Goal: Information Seeking & Learning: Learn about a topic

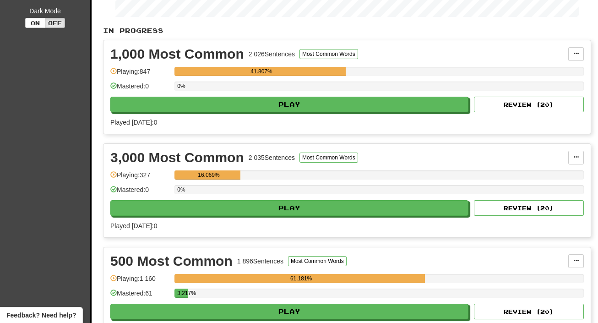
scroll to position [194, 0]
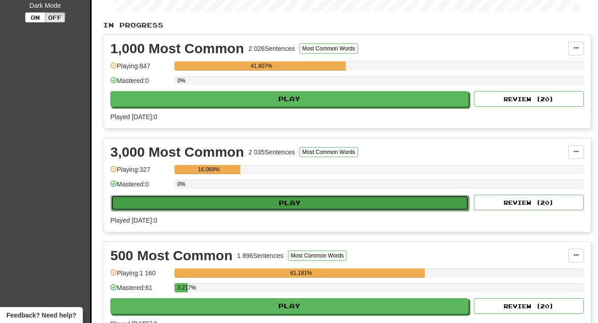
click at [253, 208] on button "Play" at bounding box center [290, 203] width 358 height 16
select select "**"
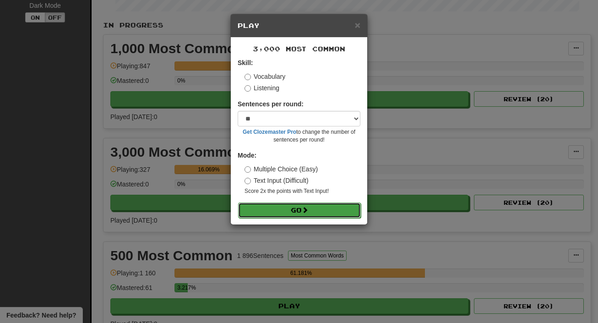
click at [288, 208] on button "Go" at bounding box center [299, 210] width 123 height 16
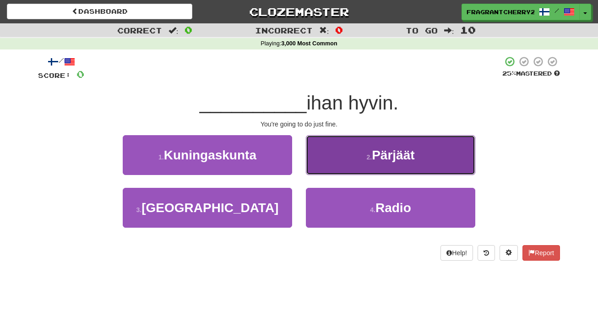
click at [328, 156] on button "2 . Pärjäät" at bounding box center [390, 155] width 169 height 40
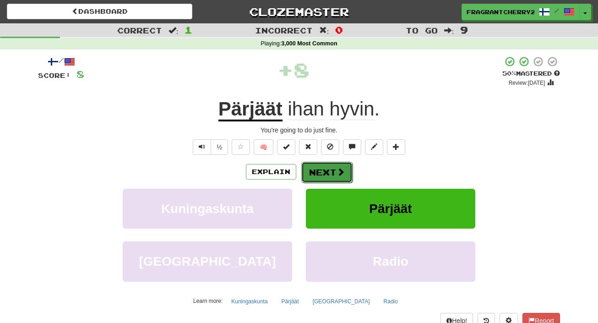
click at [318, 172] on button "Next" at bounding box center [326, 172] width 51 height 21
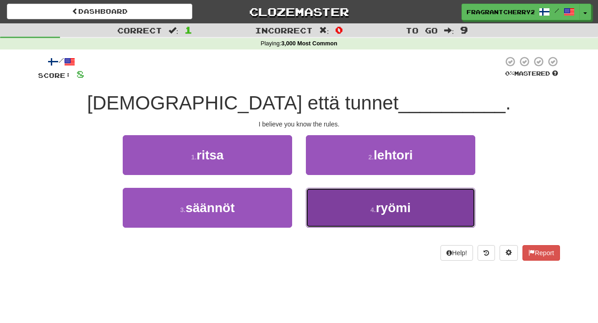
click at [317, 197] on button "4 . ryömi" at bounding box center [390, 208] width 169 height 40
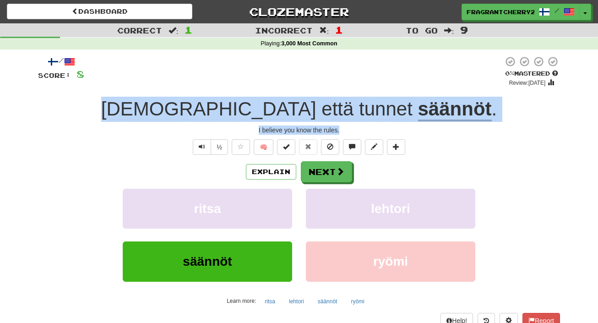
drag, startPoint x: 347, startPoint y: 131, endPoint x: 183, endPoint y: 109, distance: 165.3
click at [183, 109] on div "/ Score: 8 0 % Mastered Review: 2025-10-15 Uskon että tunnet säännöt . I believ…" at bounding box center [299, 199] width 522 height 287
copy div "Uskon että tunnet säännöt . I believe you know the rules."
click at [319, 177] on button "Next" at bounding box center [326, 172] width 51 height 21
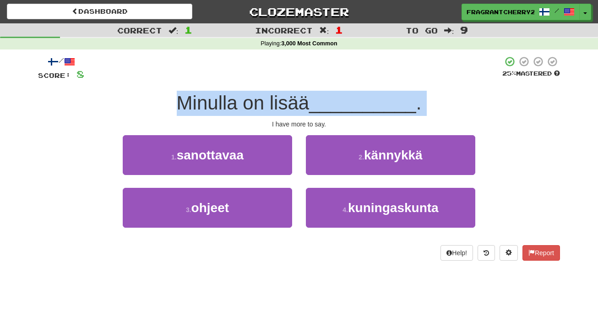
click at [276, 88] on div "/ Score: 8 25 % Mastered Minulla on lisää __________ . I have more to say. 1 . …" at bounding box center [299, 158] width 522 height 205
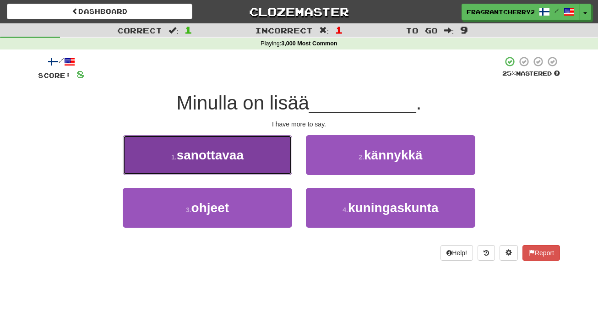
click at [264, 161] on button "1 . sanottavaa" at bounding box center [207, 155] width 169 height 40
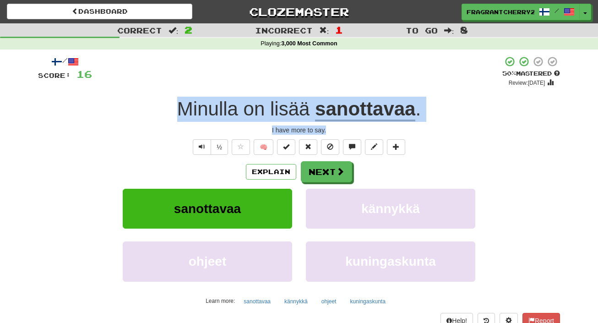
drag, startPoint x: 331, startPoint y: 131, endPoint x: 184, endPoint y: 113, distance: 148.3
click at [184, 113] on div "/ Score: 16 + 8 50 % Mastered Review: 2025-10-25 Minulla on lisää sanottavaa . …" at bounding box center [299, 199] width 522 height 287
copy div "Minulla on lisää sanottavaa . I have more to say."
click at [311, 167] on button "Next" at bounding box center [326, 172] width 51 height 21
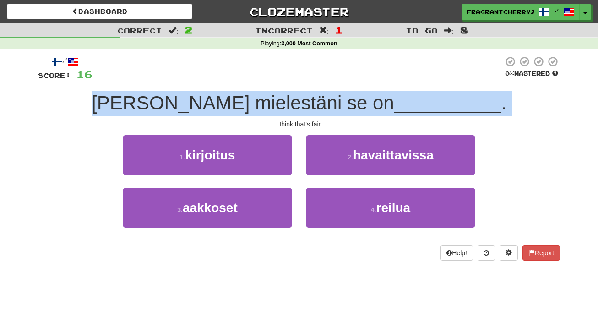
click at [292, 102] on span "Minun mielestäni se on" at bounding box center [243, 103] width 302 height 22
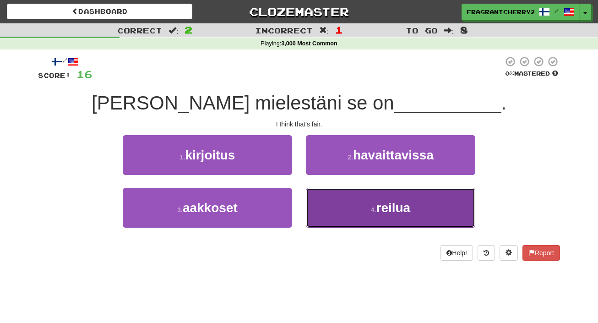
click at [318, 213] on button "4 . reilua" at bounding box center [390, 208] width 169 height 40
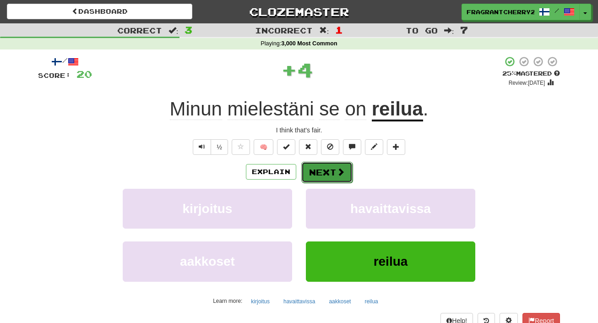
click at [315, 172] on button "Next" at bounding box center [326, 172] width 51 height 21
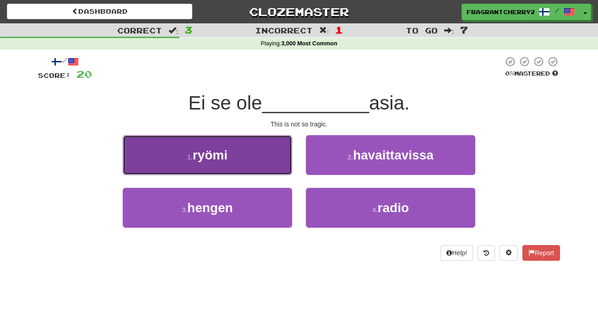
click at [275, 171] on button "1 . ryömi" at bounding box center [207, 155] width 169 height 40
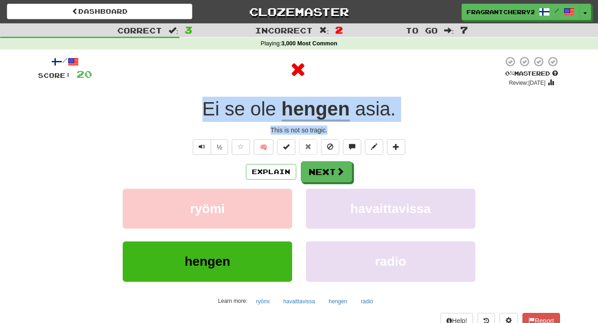
drag, startPoint x: 329, startPoint y: 130, endPoint x: 200, endPoint y: 111, distance: 130.4
click at [200, 111] on div "/ Score: 20 0 % Mastered Review: 2025-10-15 Ei se ole hengen asia . This is not…" at bounding box center [299, 199] width 522 height 287
copy div "Ei se ole hengen asia . This is not so tragic."
click at [323, 174] on button "Next" at bounding box center [326, 172] width 51 height 21
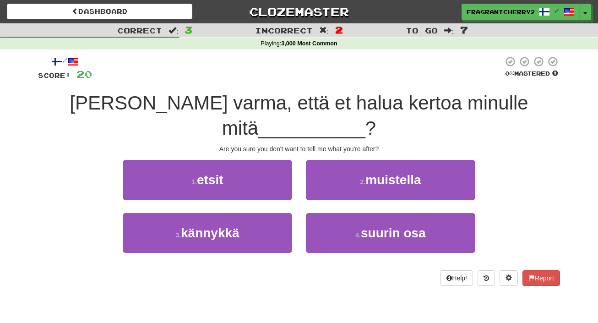
click at [208, 70] on div at bounding box center [297, 68] width 411 height 25
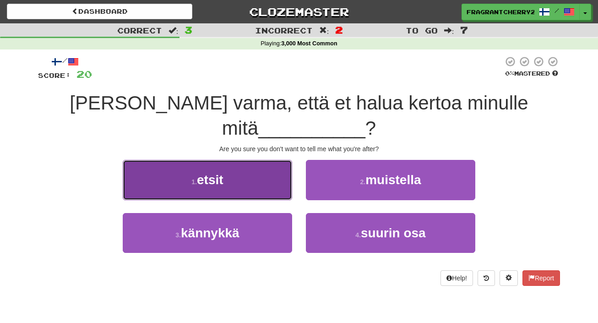
click at [225, 162] on button "1 . etsit" at bounding box center [207, 180] width 169 height 40
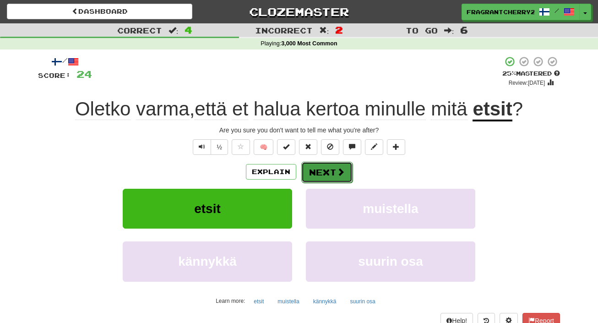
click at [339, 174] on span at bounding box center [340, 171] width 8 height 8
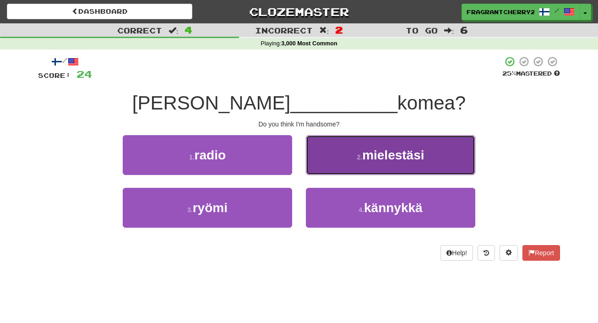
click at [339, 155] on button "2 . mielestäsi" at bounding box center [390, 155] width 169 height 40
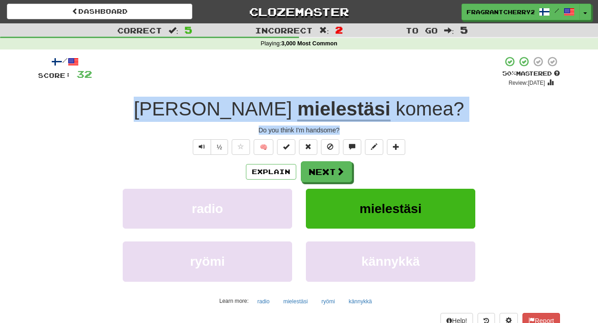
drag, startPoint x: 341, startPoint y: 130, endPoint x: 183, endPoint y: 106, distance: 159.7
click at [183, 106] on div "/ Score: 32 + 8 50 % Mastered Review: 2025-10-25 Olenko mielestäsi komea ? Do y…" at bounding box center [299, 199] width 522 height 287
copy div "Olenko mielestäsi komea ? Do you think I'm handsome?"
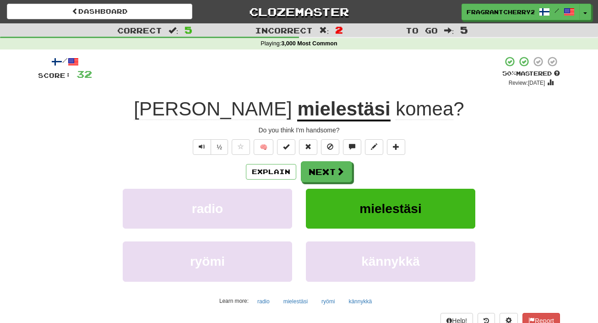
click at [330, 161] on div "/ Score: 32 + 8 50 % Mastered Review: 2025-10-25 Olenko mielestäsi komea ? Do y…" at bounding box center [299, 199] width 522 height 287
click at [330, 176] on button "Next" at bounding box center [326, 172] width 51 height 21
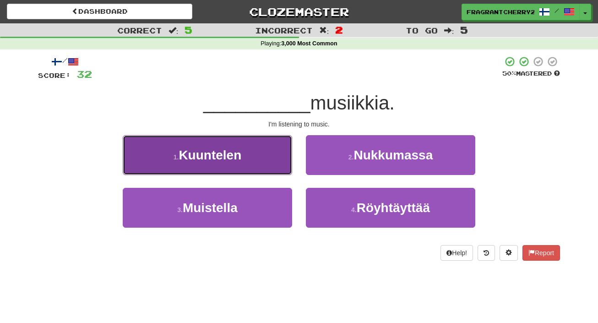
click at [261, 161] on button "1 . Kuuntelen" at bounding box center [207, 155] width 169 height 40
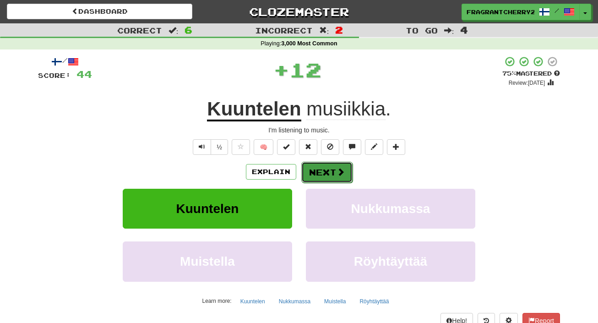
click at [325, 176] on button "Next" at bounding box center [326, 172] width 51 height 21
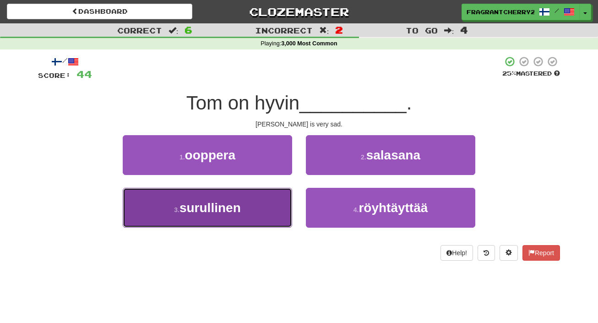
click at [280, 198] on button "3 . surullinen" at bounding box center [207, 208] width 169 height 40
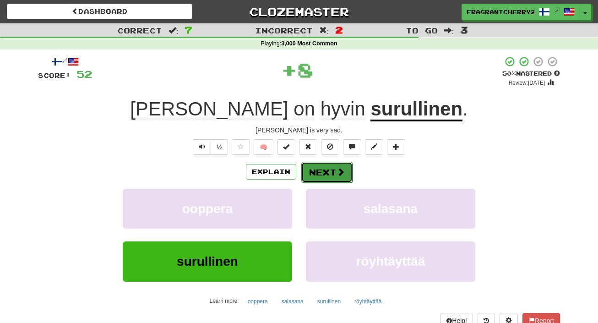
click at [327, 178] on button "Next" at bounding box center [326, 172] width 51 height 21
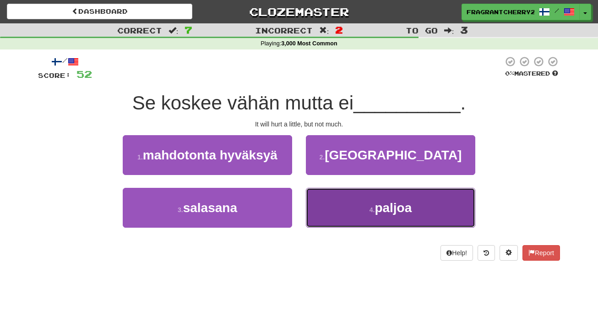
click at [330, 195] on button "4 . paljoa" at bounding box center [390, 208] width 169 height 40
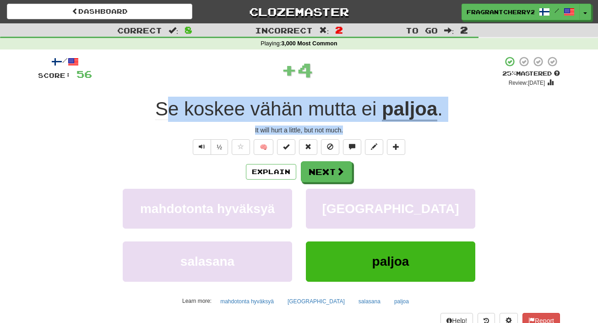
drag, startPoint x: 350, startPoint y: 129, endPoint x: 162, endPoint y: 112, distance: 188.9
click at [162, 111] on div "/ Score: 56 + 4 25 % Mastered Review: 2025-10-16 Se koskee vähän mutta ei paljo…" at bounding box center [299, 199] width 522 height 287
drag, startPoint x: 156, startPoint y: 112, endPoint x: 348, endPoint y: 137, distance: 193.0
click at [350, 137] on div "/ Score: 56 + 4 25 % Mastered Review: 2025-10-16 Se koskee vähän mutta ei paljo…" at bounding box center [299, 199] width 522 height 287
copy div "Se koskee vähän mutta ei paljoa . It will hurt a little, but not much."
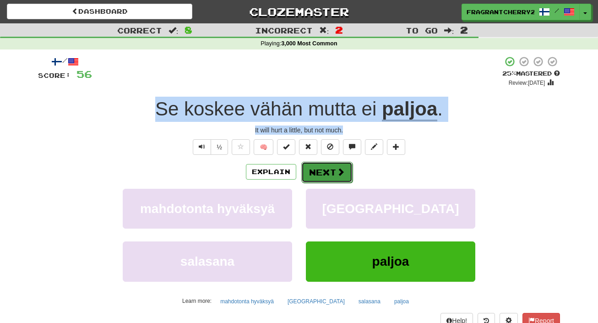
click at [327, 169] on button "Next" at bounding box center [326, 172] width 51 height 21
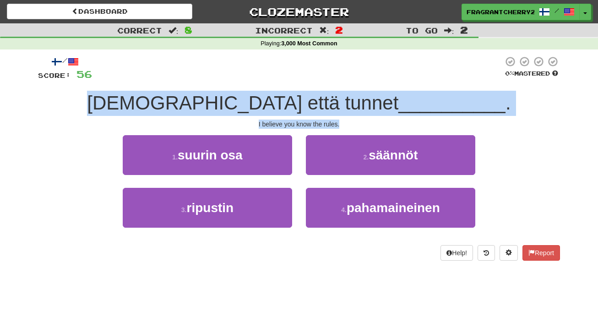
click at [198, 103] on span "Uskon että tunnet" at bounding box center [242, 103] width 311 height 22
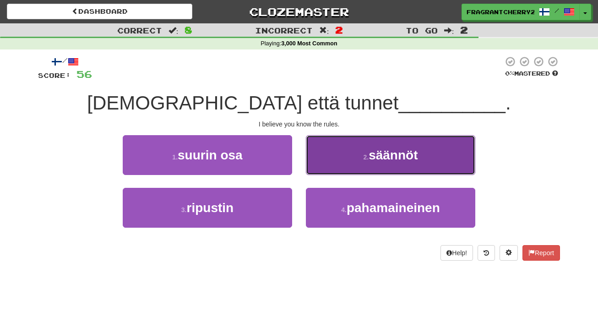
click at [334, 139] on button "2 . säännöt" at bounding box center [390, 155] width 169 height 40
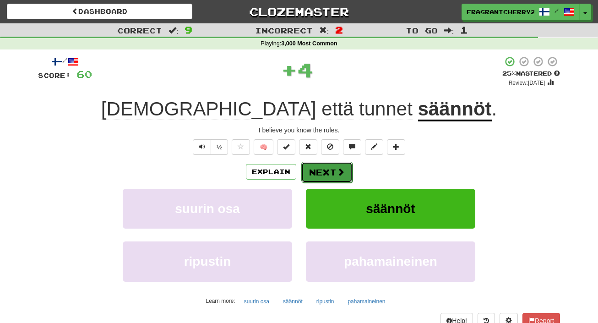
click at [327, 173] on button "Next" at bounding box center [326, 172] width 51 height 21
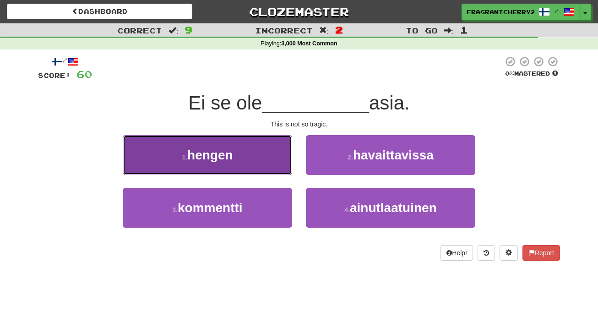
click at [280, 164] on button "1 . hengen" at bounding box center [207, 155] width 169 height 40
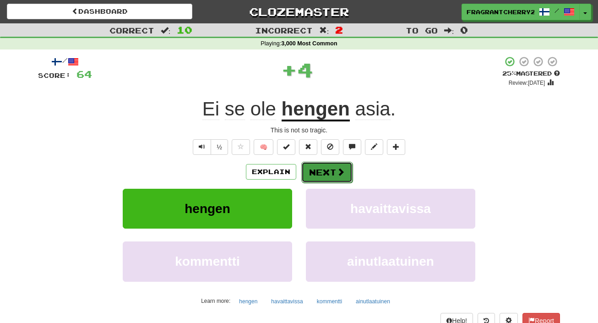
click at [321, 173] on button "Next" at bounding box center [326, 172] width 51 height 21
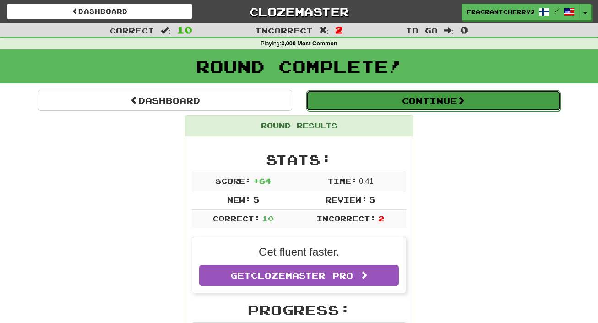
click at [353, 96] on button "Continue" at bounding box center [433, 100] width 254 height 21
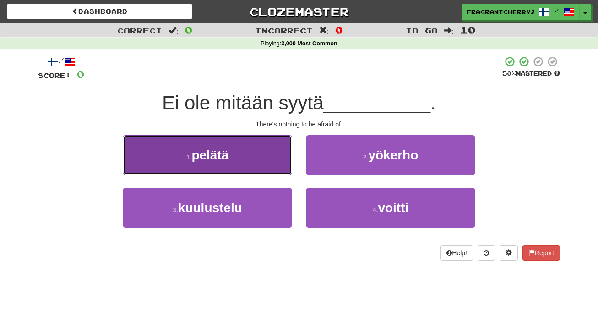
click at [258, 155] on button "1 . pelätä" at bounding box center [207, 155] width 169 height 40
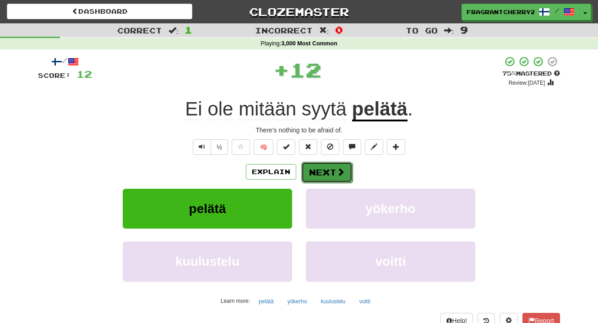
click at [326, 174] on button "Next" at bounding box center [326, 172] width 51 height 21
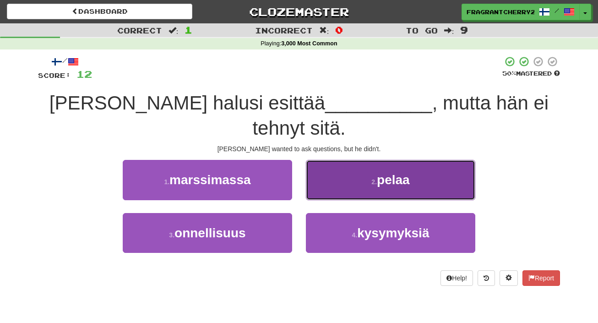
click at [331, 164] on button "2 . pelaa" at bounding box center [390, 180] width 169 height 40
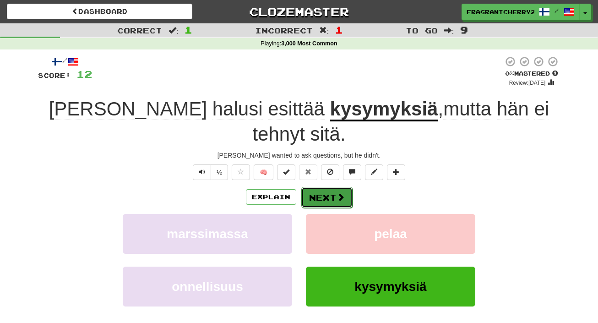
click at [325, 187] on button "Next" at bounding box center [326, 197] width 51 height 21
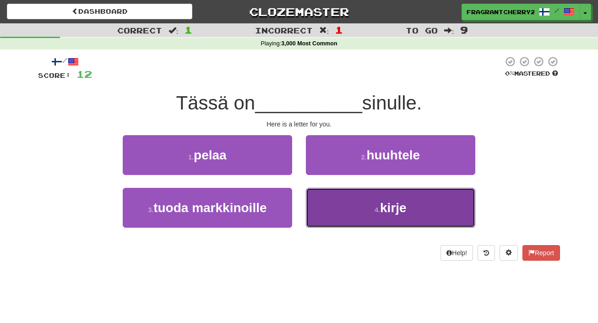
click at [331, 195] on button "4 . kirje" at bounding box center [390, 208] width 169 height 40
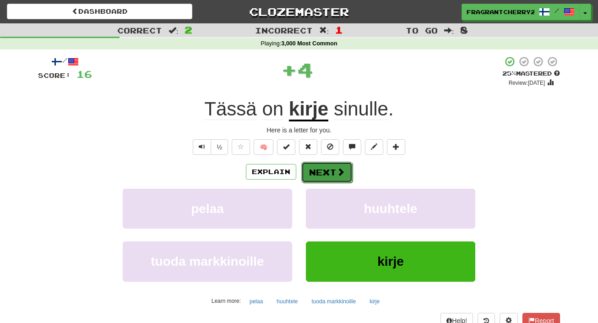
click at [323, 173] on button "Next" at bounding box center [326, 172] width 51 height 21
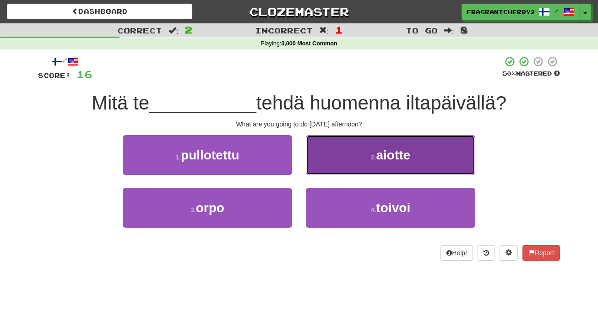
click at [336, 155] on button "2 . aiotte" at bounding box center [390, 155] width 169 height 40
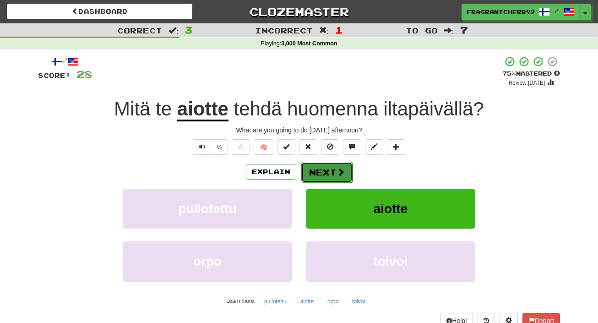
click at [329, 175] on button "Next" at bounding box center [326, 172] width 51 height 21
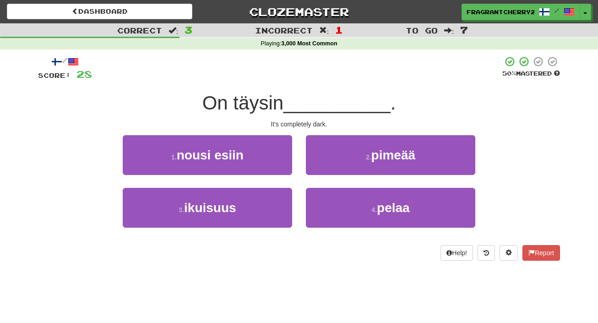
click at [329, 175] on div "2 . pimeää" at bounding box center [390, 161] width 183 height 53
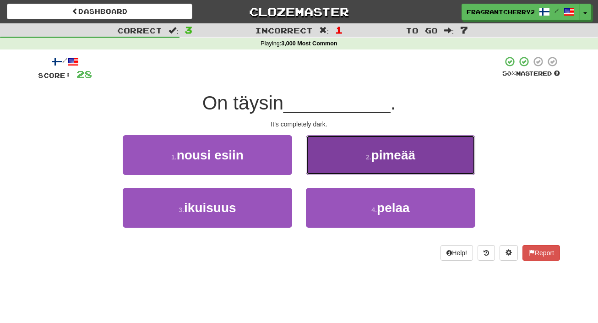
click at [327, 164] on button "2 . pimeää" at bounding box center [390, 155] width 169 height 40
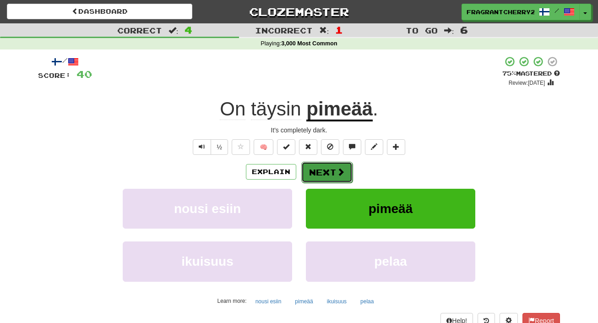
click at [327, 178] on button "Next" at bounding box center [326, 172] width 51 height 21
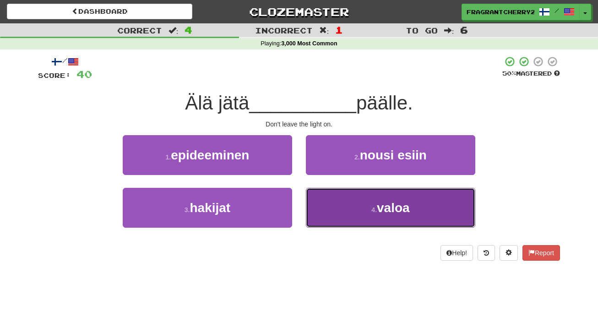
click at [332, 205] on button "4 . valoa" at bounding box center [390, 208] width 169 height 40
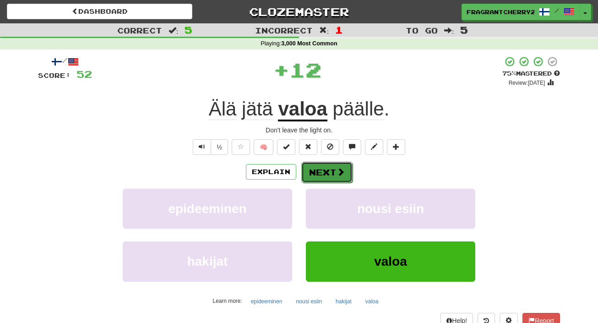
click at [322, 176] on button "Next" at bounding box center [326, 172] width 51 height 21
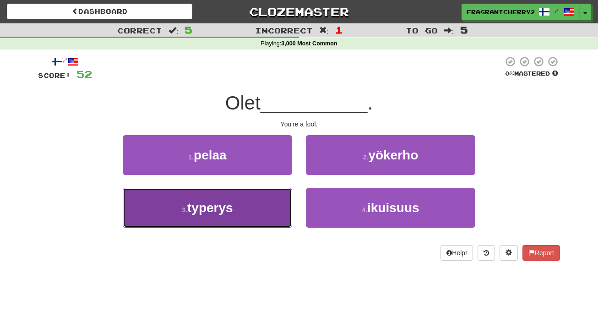
click at [283, 213] on button "3 . typerys" at bounding box center [207, 208] width 169 height 40
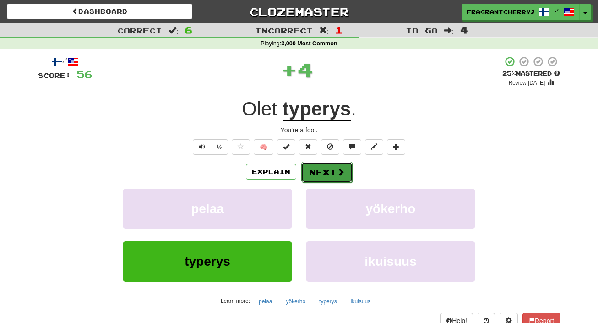
click at [330, 172] on button "Next" at bounding box center [326, 172] width 51 height 21
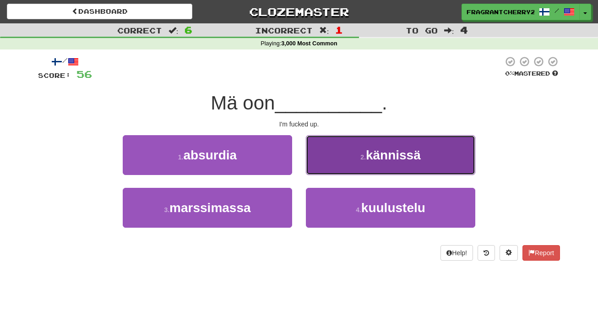
click at [330, 171] on button "2 . kännissä" at bounding box center [390, 155] width 169 height 40
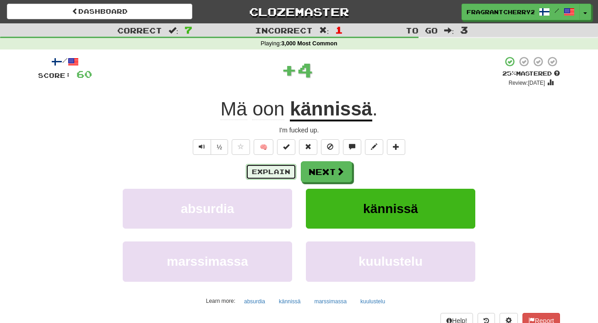
click at [285, 168] on button "Explain" at bounding box center [271, 172] width 50 height 16
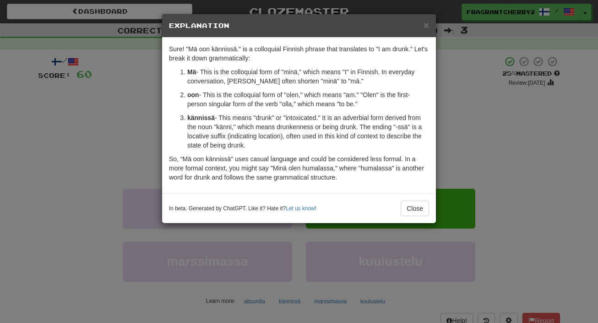
click at [161, 128] on div "× Explanation Sure! "Mä oon kännissä." is a colloquial Finnish phrase that tran…" at bounding box center [299, 161] width 598 height 323
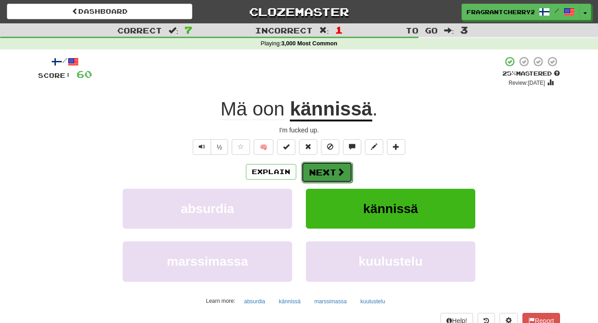
click at [336, 173] on span at bounding box center [340, 171] width 8 height 8
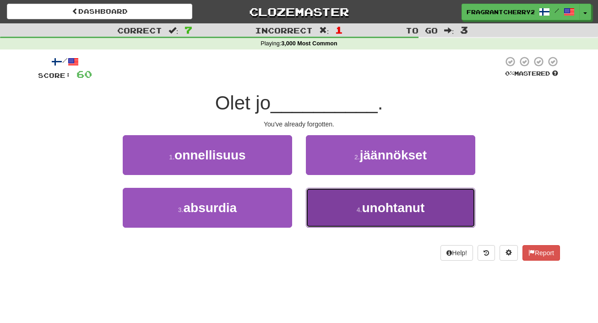
click at [315, 208] on button "4 . unohtanut" at bounding box center [390, 208] width 169 height 40
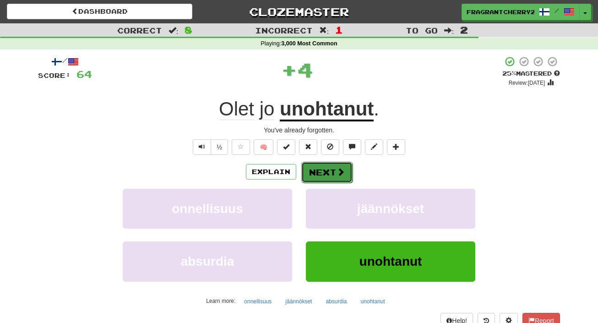
click at [316, 175] on button "Next" at bounding box center [326, 172] width 51 height 21
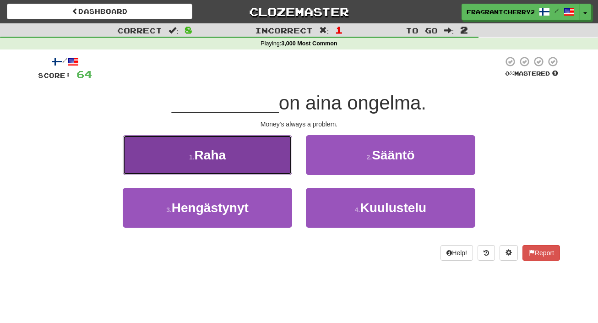
click at [259, 159] on button "1 . Raha" at bounding box center [207, 155] width 169 height 40
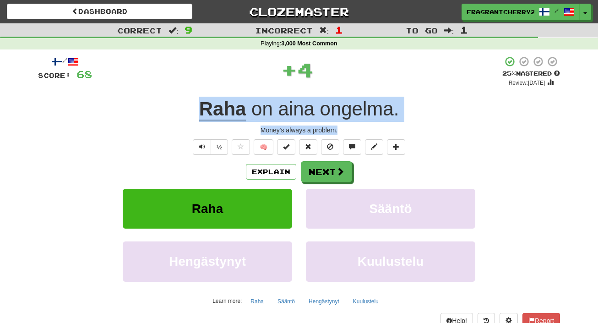
drag, startPoint x: 346, startPoint y: 129, endPoint x: 181, endPoint y: 115, distance: 165.8
click at [181, 115] on div "/ Score: 68 + 4 25 % Mastered Review: 2025-10-16 Raha on aina ongelma . Money's…" at bounding box center [299, 199] width 522 height 287
copy div "Raha on aina ongelma . Money's always a problem."
click at [334, 173] on button "Next" at bounding box center [326, 172] width 51 height 21
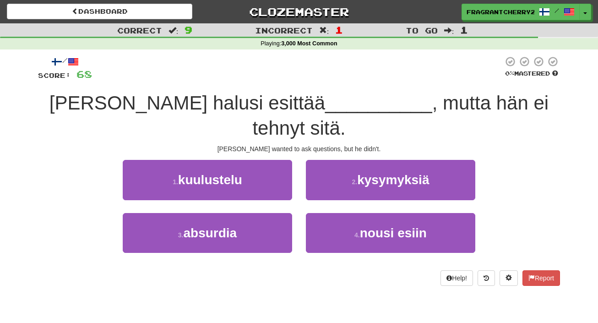
click at [398, 144] on div "Tom wanted to ask questions, but he didn't." at bounding box center [299, 148] width 522 height 9
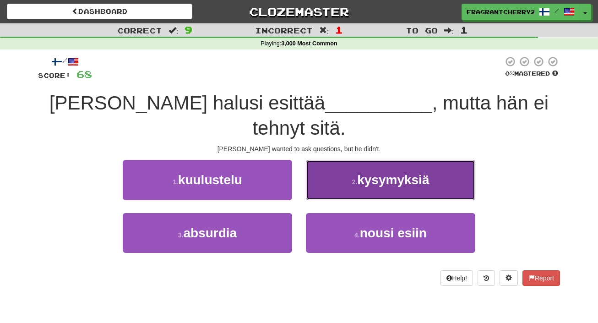
click at [374, 172] on span "kysymyksiä" at bounding box center [393, 179] width 72 height 14
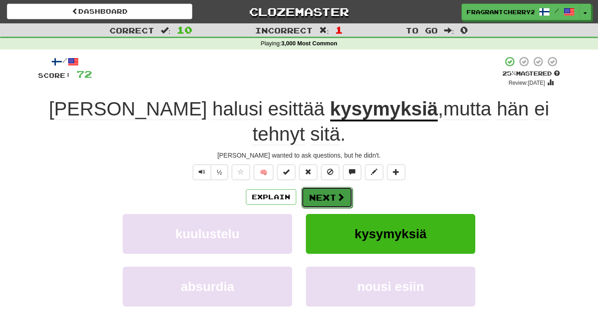
click at [331, 187] on button "Next" at bounding box center [326, 197] width 51 height 21
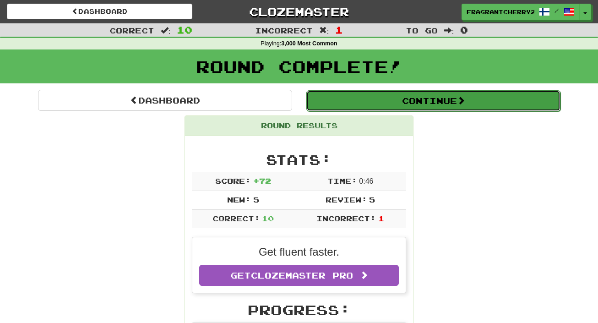
click at [349, 107] on button "Continue" at bounding box center [433, 100] width 254 height 21
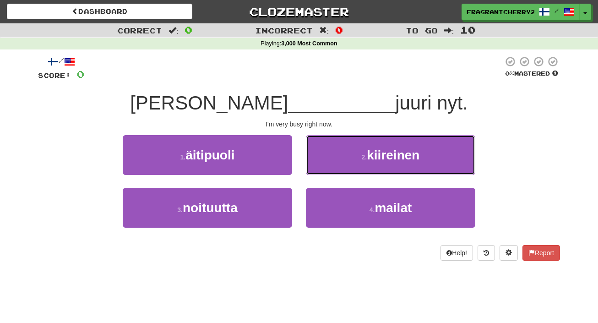
click at [326, 150] on button "2 . kiireinen" at bounding box center [390, 155] width 169 height 40
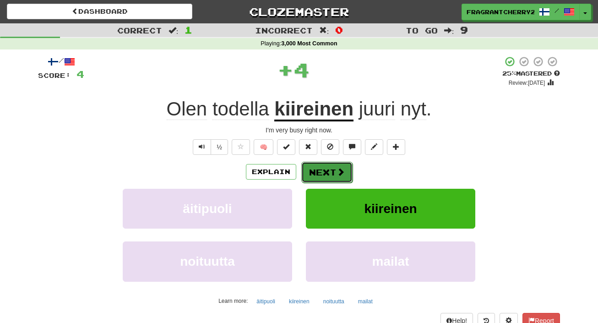
click at [320, 173] on button "Next" at bounding box center [326, 172] width 51 height 21
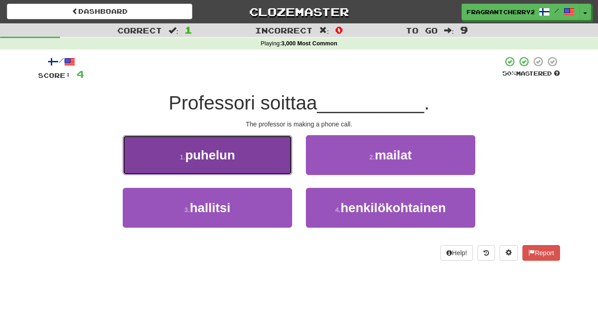
click at [258, 167] on button "1 . puhelun" at bounding box center [207, 155] width 169 height 40
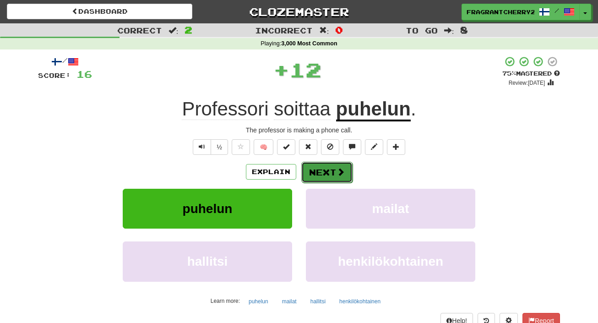
click at [324, 179] on button "Next" at bounding box center [326, 172] width 51 height 21
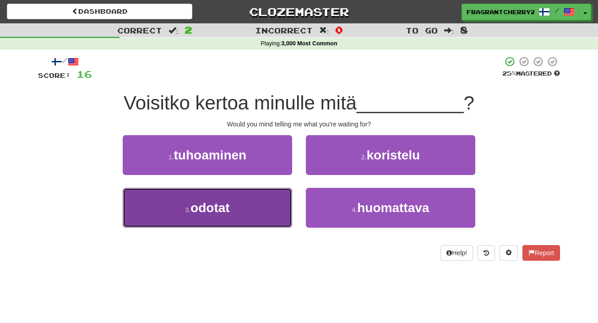
click at [277, 196] on button "3 . odotat" at bounding box center [207, 208] width 169 height 40
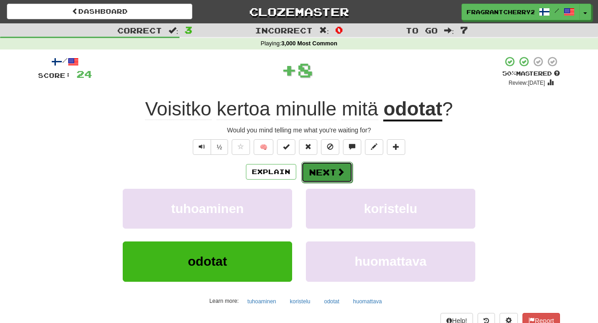
click at [324, 170] on button "Next" at bounding box center [326, 172] width 51 height 21
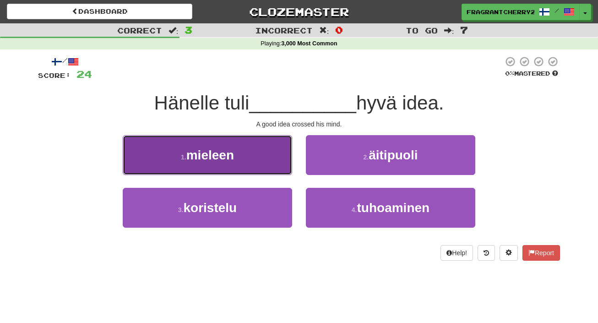
click at [280, 165] on button "1 . mieleen" at bounding box center [207, 155] width 169 height 40
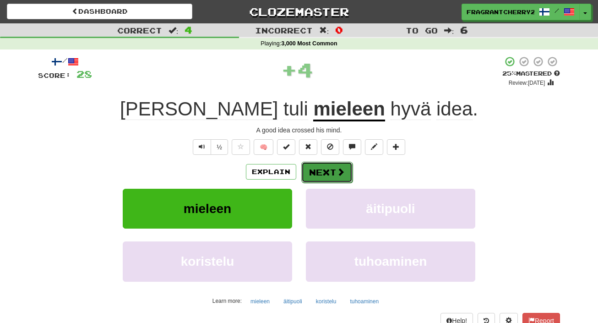
click at [338, 174] on span at bounding box center [340, 171] width 8 height 8
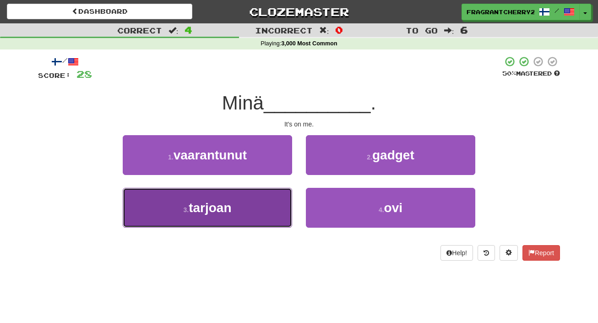
click at [283, 198] on button "3 . tarjoan" at bounding box center [207, 208] width 169 height 40
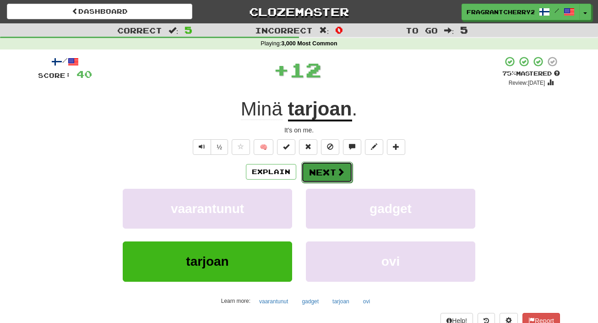
click at [316, 167] on button "Next" at bounding box center [326, 172] width 51 height 21
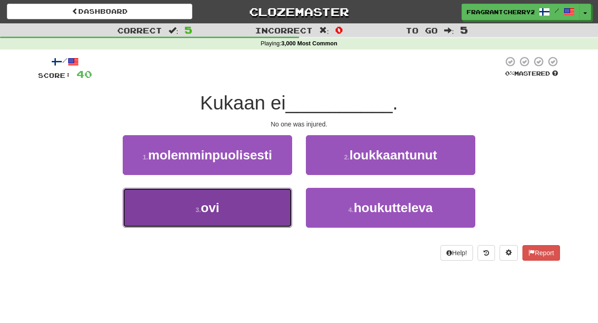
click at [275, 206] on button "3 . ovi" at bounding box center [207, 208] width 169 height 40
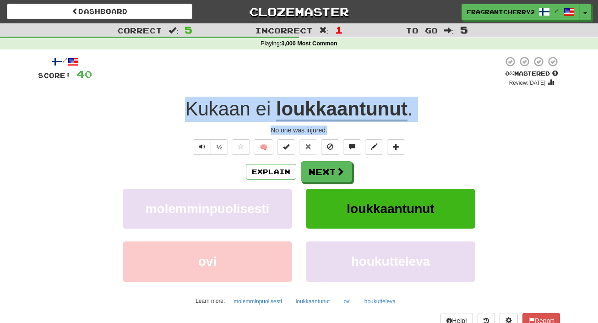
drag, startPoint x: 346, startPoint y: 130, endPoint x: 180, endPoint y: 107, distance: 167.3
click at [180, 107] on div "/ Score: 40 0 % Mastered Review: 2025-10-15 Kukaan ei loukkaantunut . No one wa…" at bounding box center [299, 199] width 522 height 287
copy div "Kukaan ei loukkaantunut . No one was injured."
click at [314, 174] on button "Next" at bounding box center [326, 172] width 51 height 21
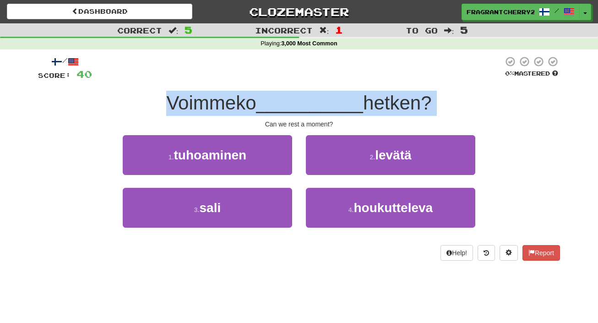
click at [305, 180] on div "2 . levätä" at bounding box center [390, 161] width 183 height 53
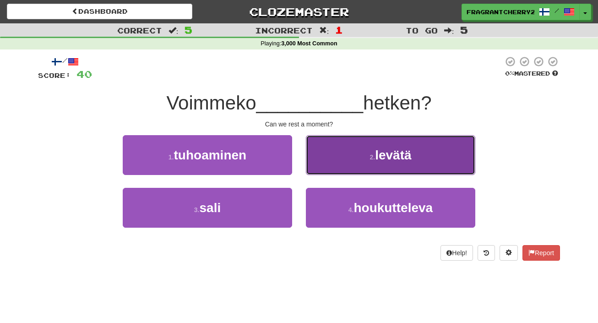
click at [315, 158] on button "2 . levätä" at bounding box center [390, 155] width 169 height 40
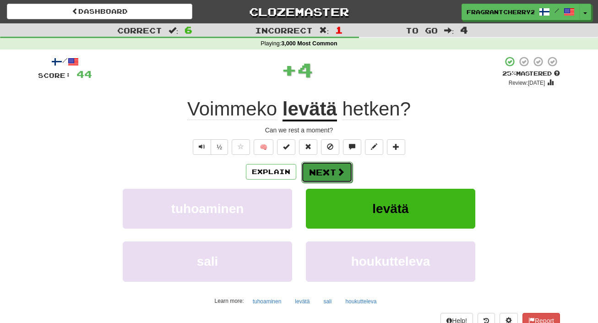
click at [312, 172] on button "Next" at bounding box center [326, 172] width 51 height 21
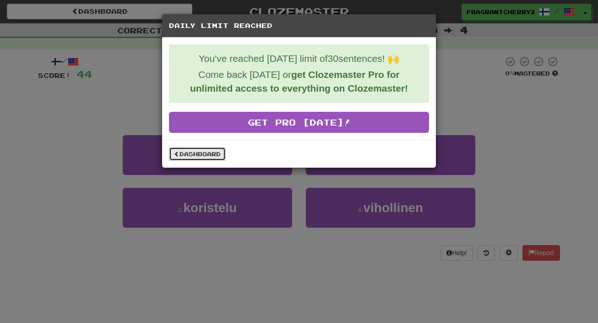
click at [197, 153] on link "Dashboard" at bounding box center [197, 154] width 57 height 14
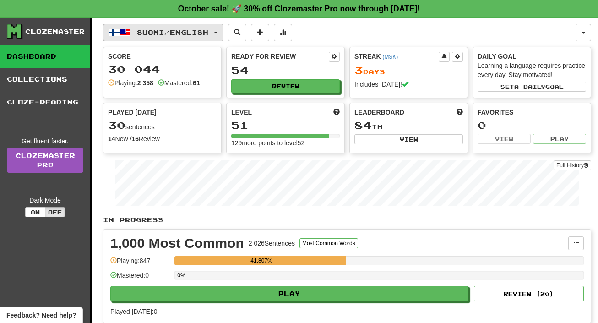
click at [201, 39] on button "Suomi / English" at bounding box center [163, 32] width 120 height 17
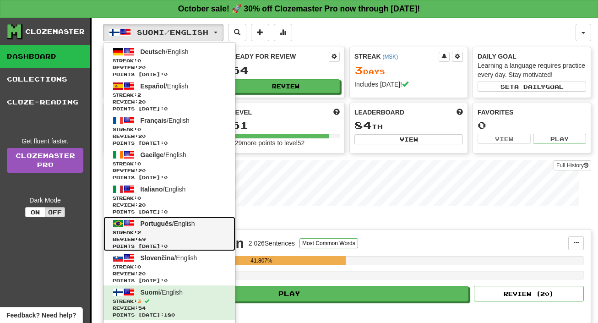
click at [161, 229] on link "Português / English Streak: 2 Review: 69 Points today: 0" at bounding box center [169, 233] width 132 height 34
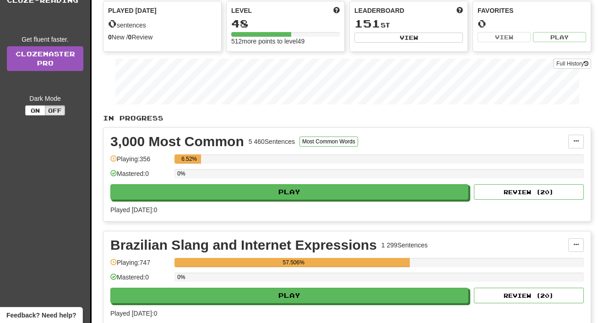
scroll to position [183, 0]
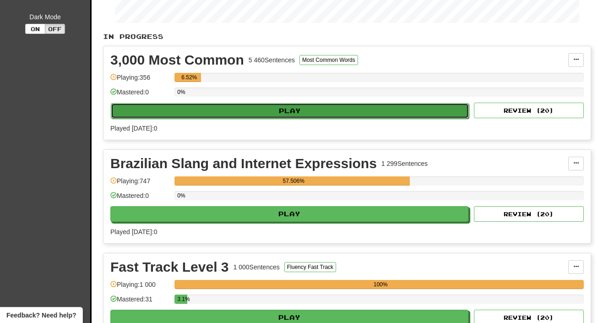
click at [299, 108] on button "Play" at bounding box center [290, 111] width 358 height 16
select select "**"
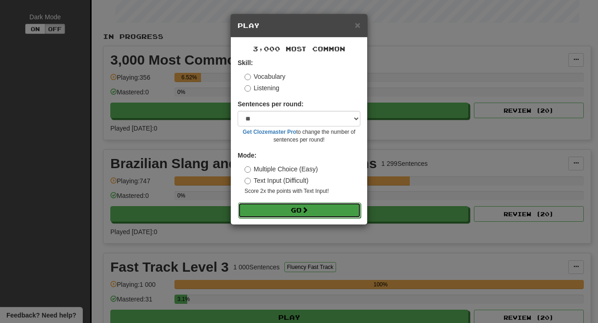
click at [280, 209] on button "Go" at bounding box center [299, 210] width 123 height 16
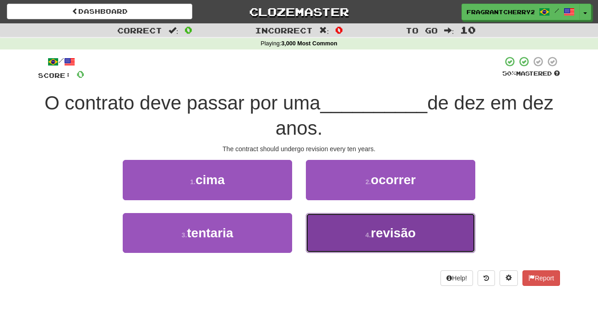
click at [324, 248] on button "4 . revisão" at bounding box center [390, 233] width 169 height 40
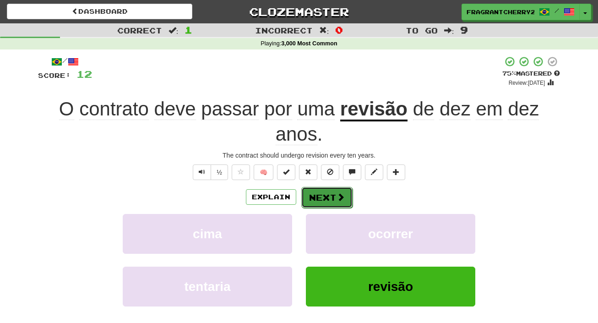
click at [333, 193] on button "Next" at bounding box center [326, 197] width 51 height 21
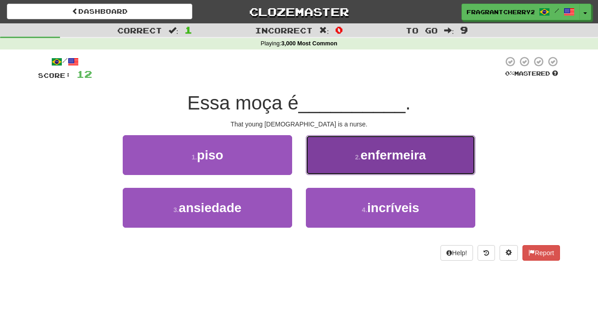
click at [330, 161] on button "2 . enfermeira" at bounding box center [390, 155] width 169 height 40
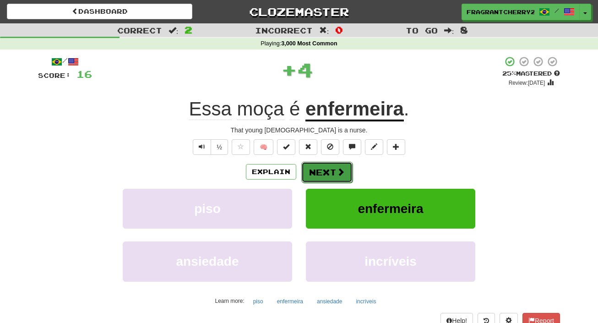
click at [330, 180] on button "Next" at bounding box center [326, 172] width 51 height 21
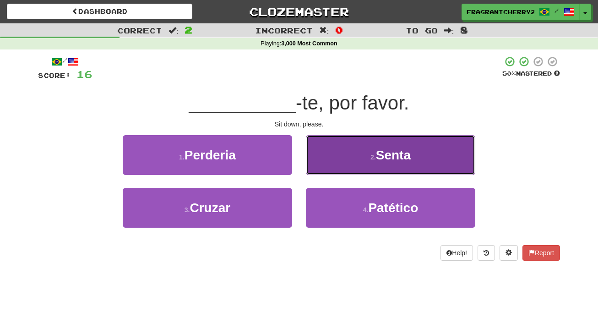
click at [337, 152] on button "2 . Senta" at bounding box center [390, 155] width 169 height 40
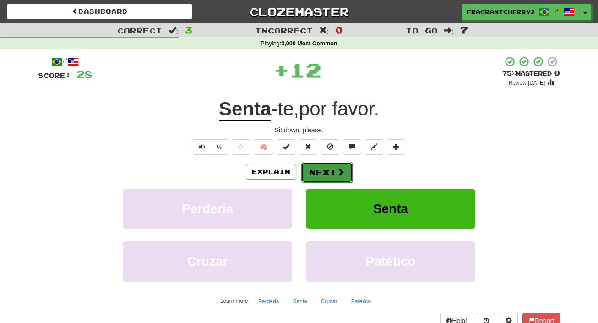
click at [332, 166] on button "Next" at bounding box center [326, 172] width 51 height 21
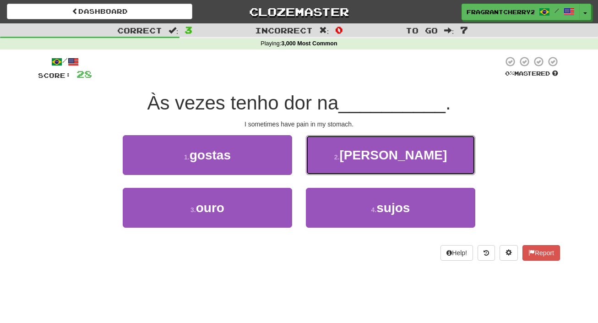
click at [332, 166] on button "2 . barriga" at bounding box center [390, 155] width 169 height 40
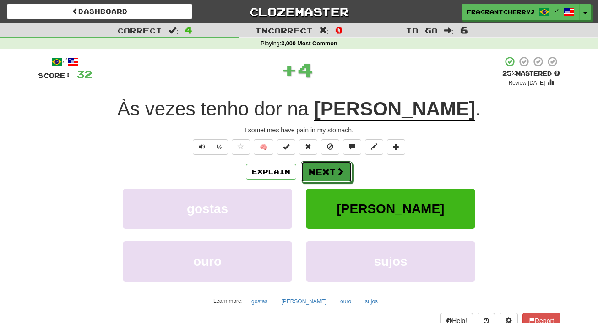
click at [332, 166] on button "Next" at bounding box center [326, 171] width 51 height 21
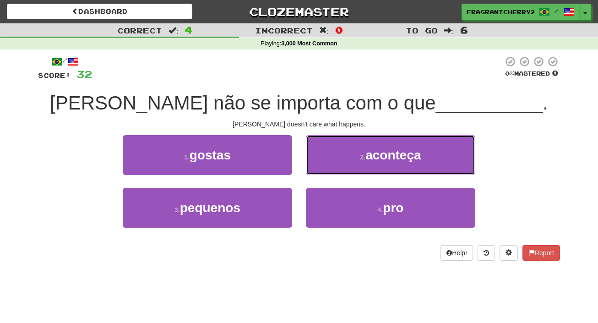
click at [332, 166] on button "2 . aconteça" at bounding box center [390, 155] width 169 height 40
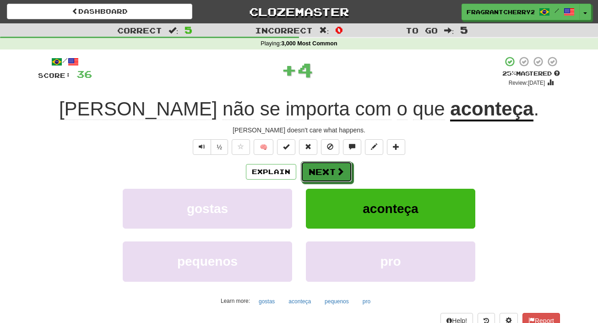
click at [332, 166] on button "Next" at bounding box center [326, 171] width 51 height 21
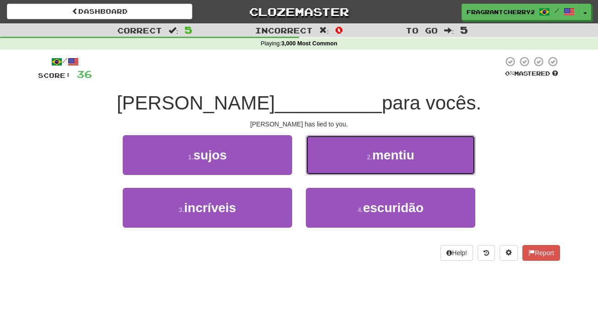
click at [332, 166] on button "2 . mentiu" at bounding box center [390, 155] width 169 height 40
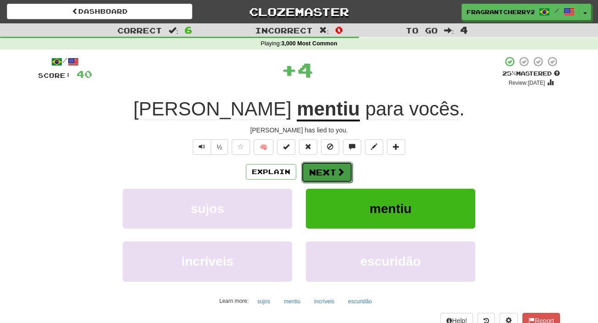
click at [330, 172] on button "Next" at bounding box center [326, 172] width 51 height 21
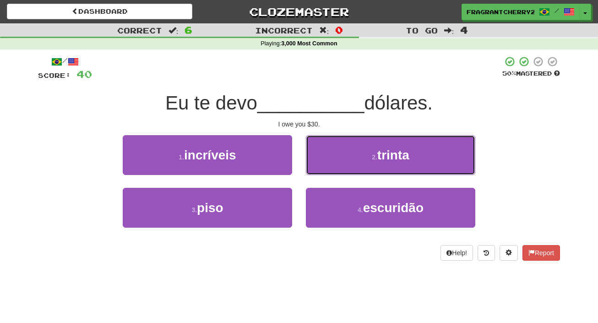
click at [330, 172] on button "2 . trinta" at bounding box center [390, 155] width 169 height 40
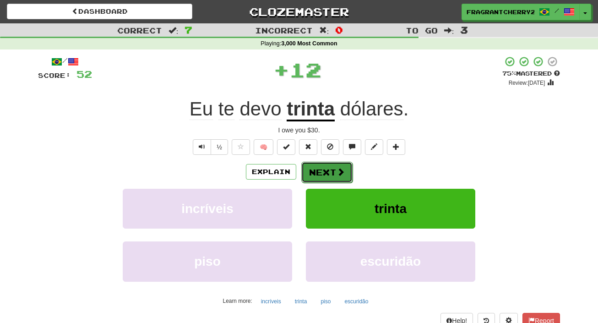
click at [329, 174] on button "Next" at bounding box center [326, 172] width 51 height 21
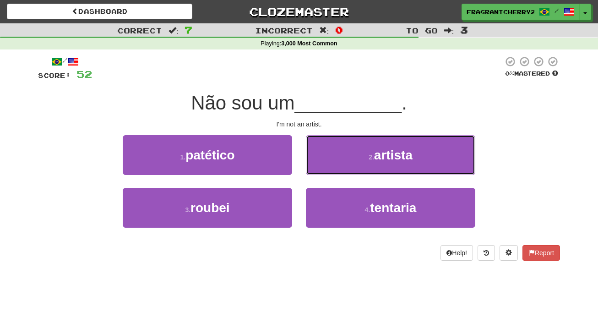
click at [329, 174] on button "2 . artista" at bounding box center [390, 155] width 169 height 40
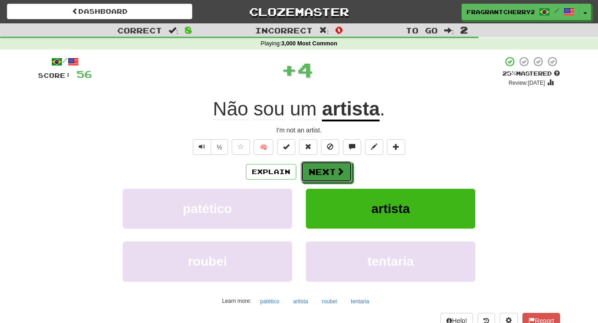
click at [329, 174] on button "Next" at bounding box center [326, 171] width 51 height 21
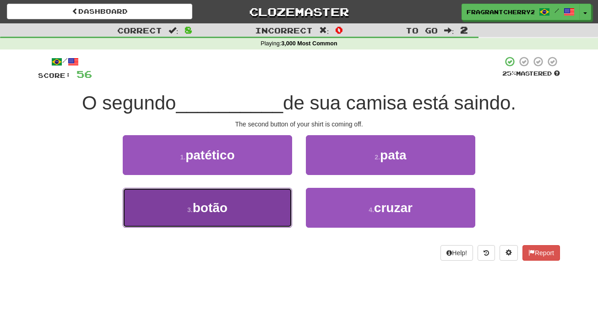
click at [280, 205] on button "3 . botão" at bounding box center [207, 208] width 169 height 40
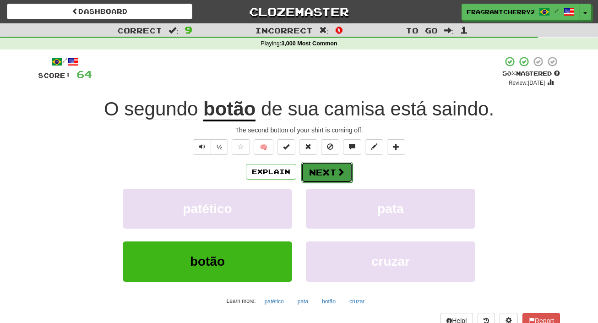
click at [307, 175] on button "Next" at bounding box center [326, 172] width 51 height 21
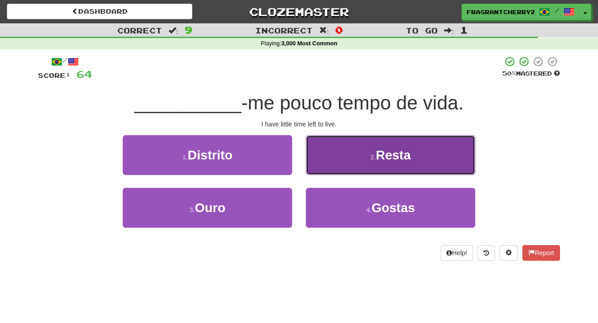
click at [308, 151] on button "2 . Resta" at bounding box center [390, 155] width 169 height 40
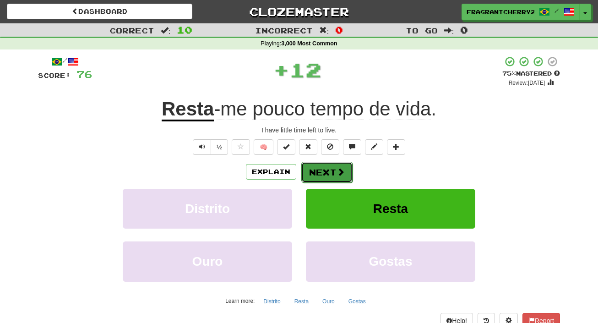
click at [312, 178] on button "Next" at bounding box center [326, 172] width 51 height 21
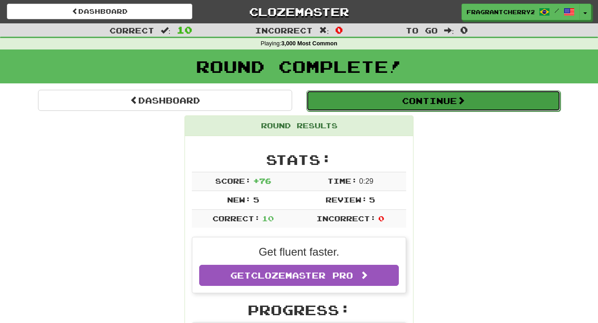
click at [325, 95] on button "Continue" at bounding box center [433, 100] width 254 height 21
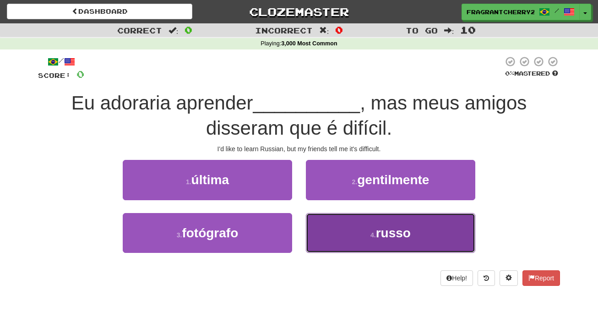
click at [331, 213] on button "4 . russo" at bounding box center [390, 233] width 169 height 40
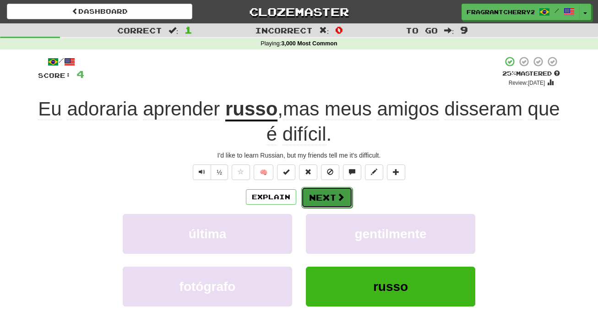
click at [330, 194] on button "Next" at bounding box center [326, 197] width 51 height 21
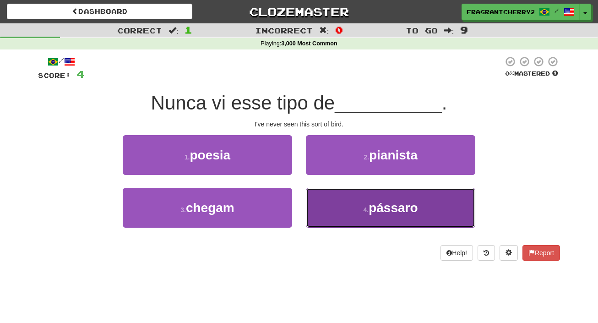
click at [340, 194] on button "4 . pássaro" at bounding box center [390, 208] width 169 height 40
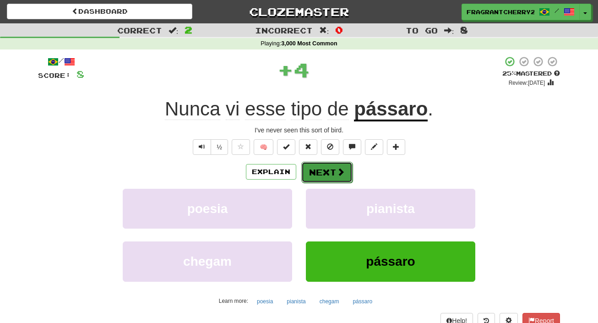
click at [337, 172] on span at bounding box center [340, 171] width 8 height 8
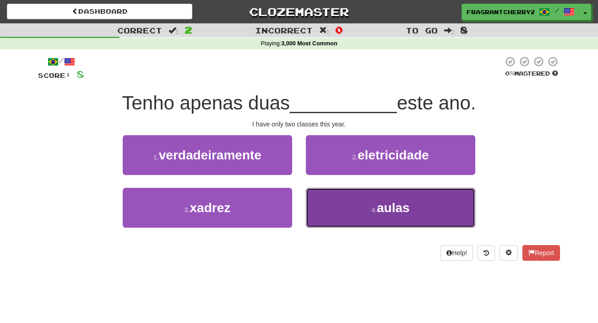
click at [340, 201] on button "4 . aulas" at bounding box center [390, 208] width 169 height 40
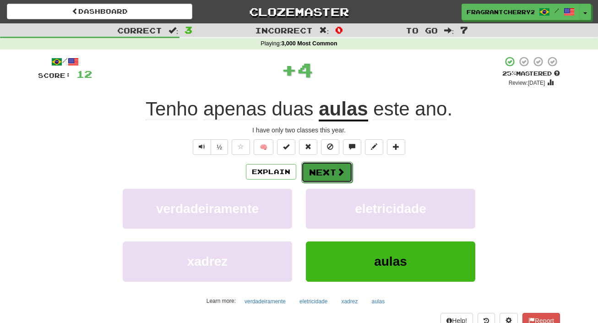
click at [332, 177] on button "Next" at bounding box center [326, 172] width 51 height 21
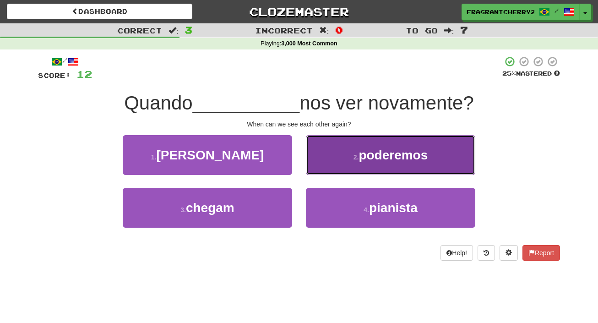
click at [331, 166] on button "2 . poderemos" at bounding box center [390, 155] width 169 height 40
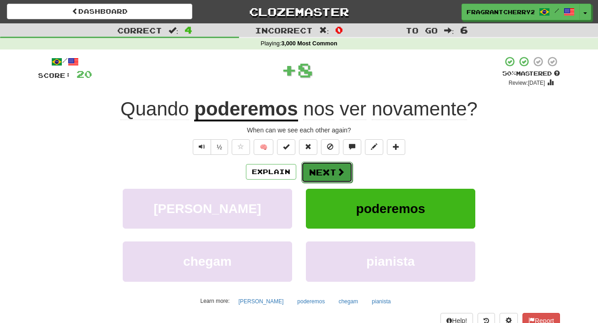
click at [329, 175] on button "Next" at bounding box center [326, 172] width 51 height 21
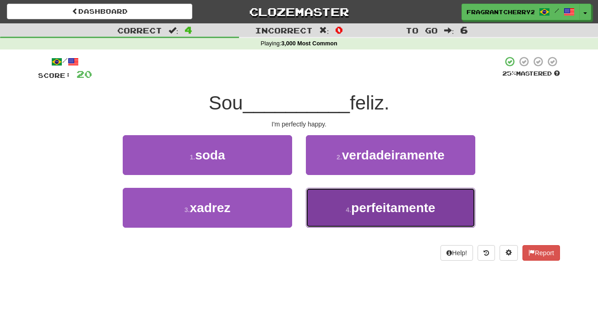
click at [333, 201] on button "4 . perfeitamente" at bounding box center [390, 208] width 169 height 40
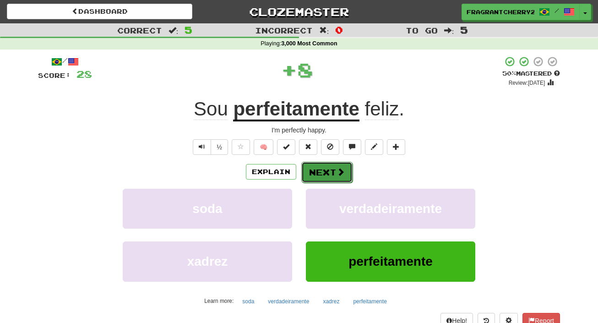
click at [330, 174] on button "Next" at bounding box center [326, 172] width 51 height 21
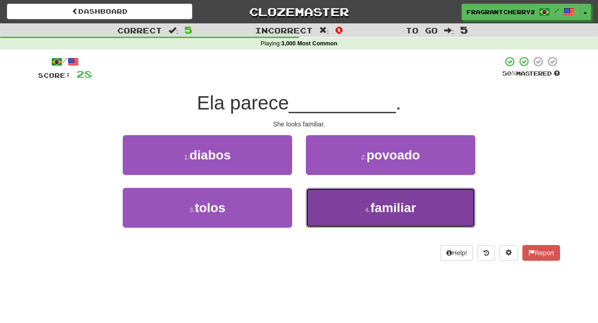
click at [317, 199] on button "4 . familiar" at bounding box center [390, 208] width 169 height 40
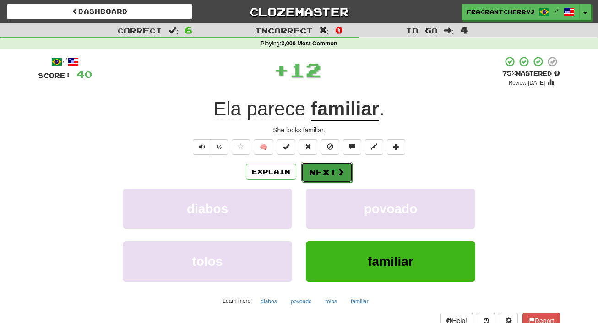
click at [314, 172] on button "Next" at bounding box center [326, 172] width 51 height 21
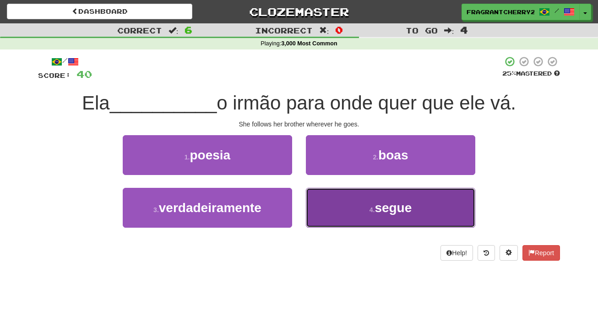
click at [312, 204] on button "4 . segue" at bounding box center [390, 208] width 169 height 40
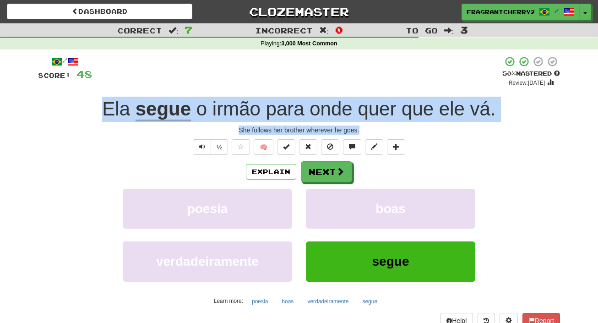
drag, startPoint x: 362, startPoint y: 130, endPoint x: 95, endPoint y: 107, distance: 268.6
click at [95, 107] on div "/ Score: 48 + 8 50 % Mastered Review: 2025-10-25 Ela segue o irmão para onde qu…" at bounding box center [299, 199] width 522 height 287
copy div "Ela segue o irmão para onde quer que ele vá . She follows her brother wherever …"
click at [307, 181] on button "Next" at bounding box center [326, 172] width 51 height 21
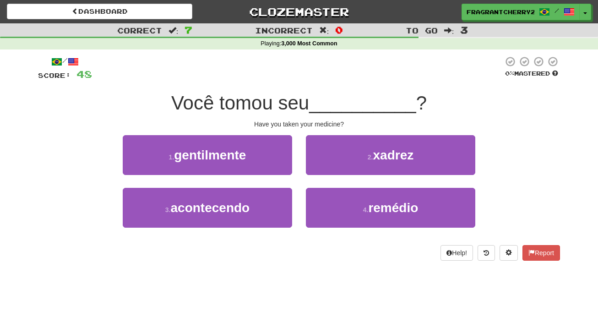
click at [298, 175] on div "1 . gentilmente" at bounding box center [207, 161] width 183 height 53
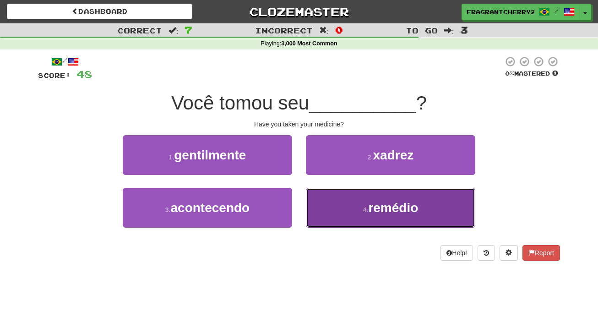
click at [340, 212] on button "4 . remédio" at bounding box center [390, 208] width 169 height 40
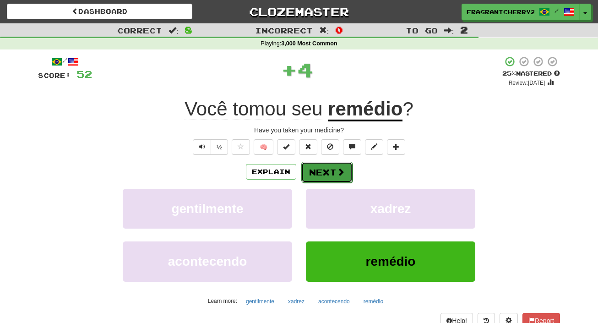
click at [323, 178] on button "Next" at bounding box center [326, 172] width 51 height 21
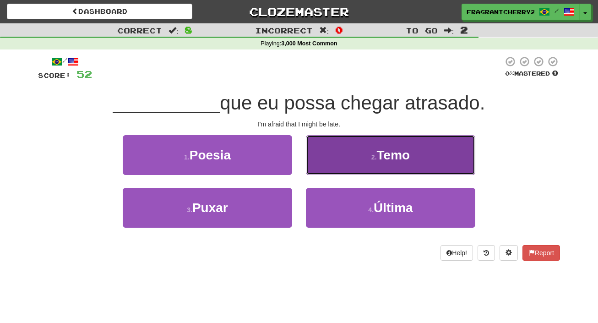
click at [319, 162] on button "2 . Temo" at bounding box center [390, 155] width 169 height 40
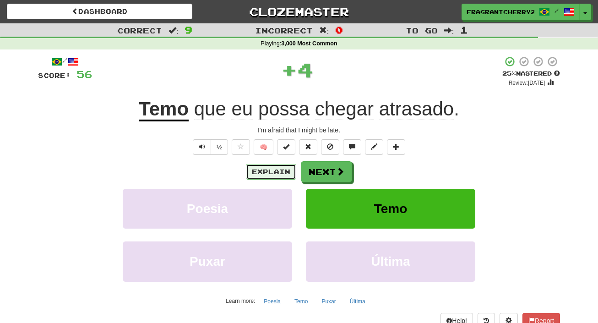
click at [288, 178] on button "Explain" at bounding box center [271, 172] width 50 height 16
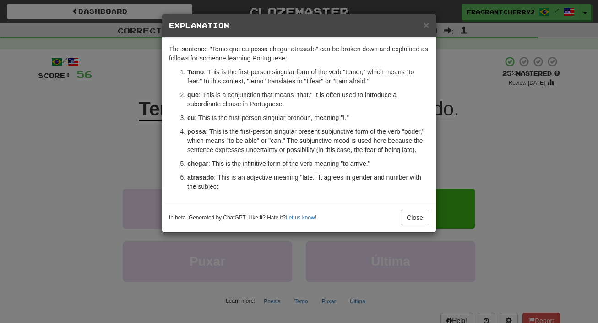
click at [447, 134] on div "× Explanation The sentence "Temo que eu possa chegar atrasado" can be broken do…" at bounding box center [299, 161] width 598 height 323
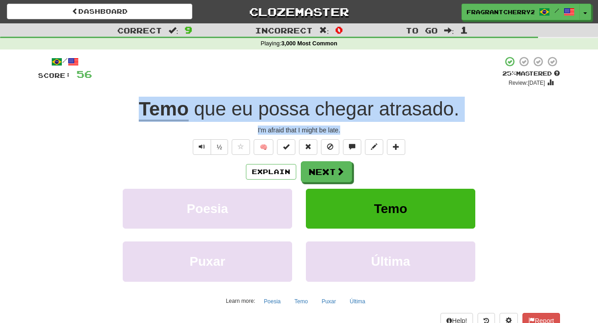
drag, startPoint x: 345, startPoint y: 133, endPoint x: 137, endPoint y: 114, distance: 209.0
click at [137, 114] on div "/ Score: 56 + 4 25 % Mastered Review: 2025-10-16 Temo que eu possa chegar atras…" at bounding box center [299, 199] width 522 height 287
copy div "Temo que eu possa chegar atrasado . I'm afraid that I might be late."
click at [339, 178] on button "Next" at bounding box center [326, 172] width 51 height 21
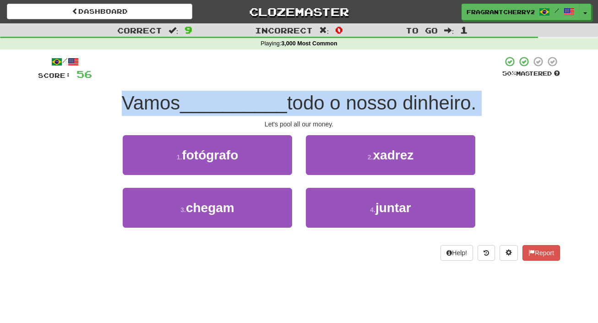
click at [322, 186] on div "2 . xadrez" at bounding box center [390, 161] width 183 height 53
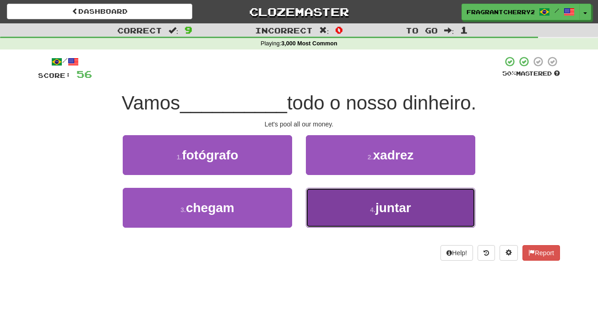
click at [322, 211] on button "4 . juntar" at bounding box center [390, 208] width 169 height 40
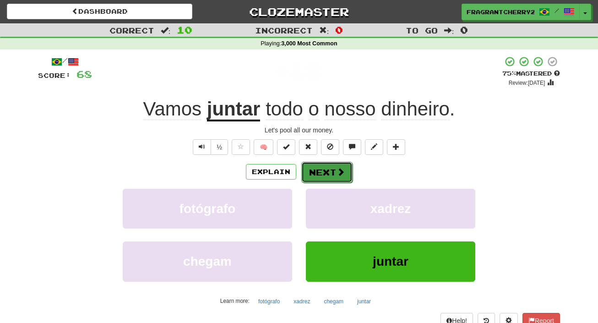
click at [324, 176] on button "Next" at bounding box center [326, 172] width 51 height 21
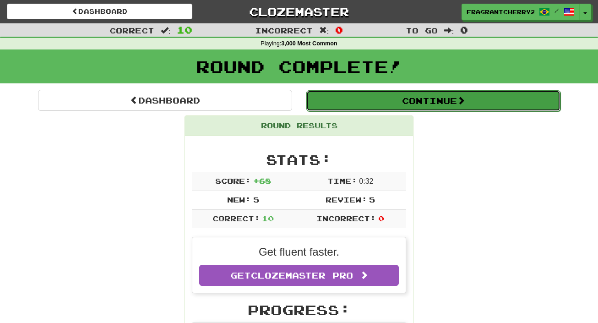
click at [350, 106] on button "Continue" at bounding box center [433, 100] width 254 height 21
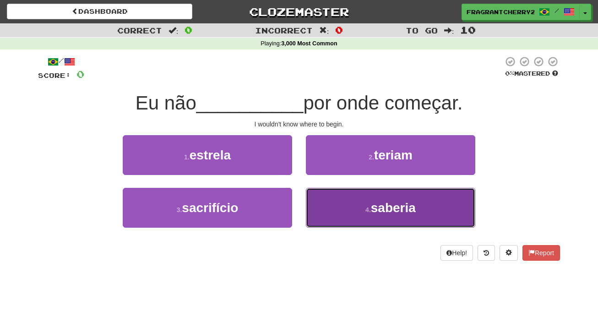
click at [330, 204] on button "4 . saberia" at bounding box center [390, 208] width 169 height 40
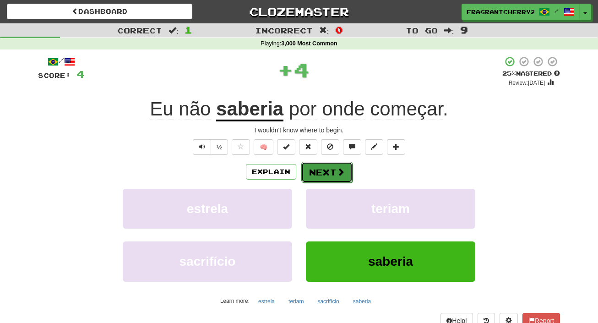
click at [326, 168] on button "Next" at bounding box center [326, 172] width 51 height 21
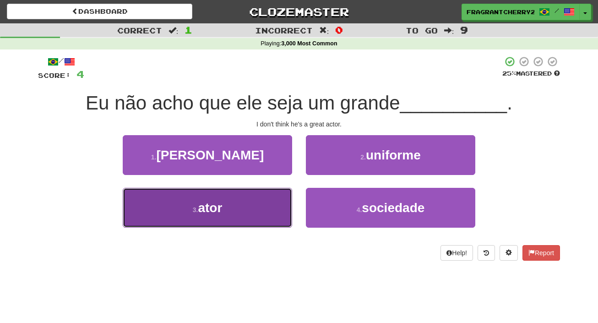
click at [287, 204] on button "3 . ator" at bounding box center [207, 208] width 169 height 40
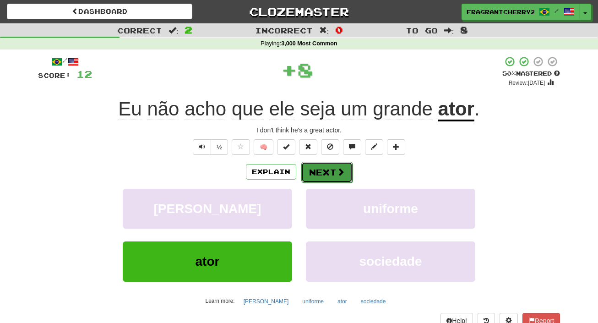
click at [315, 168] on button "Next" at bounding box center [326, 172] width 51 height 21
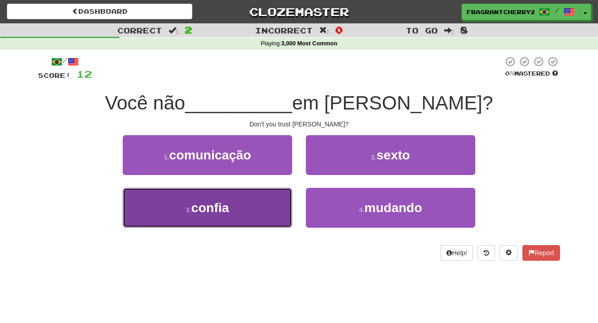
click at [285, 207] on button "3 . confia" at bounding box center [207, 208] width 169 height 40
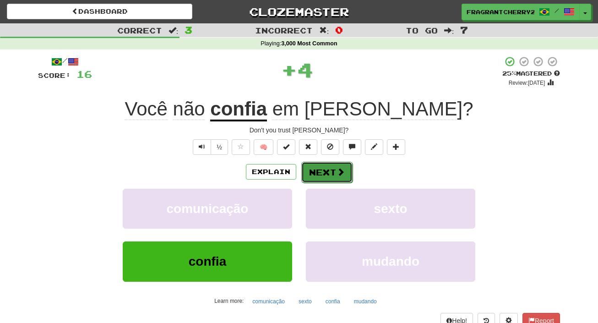
click at [309, 172] on button "Next" at bounding box center [326, 172] width 51 height 21
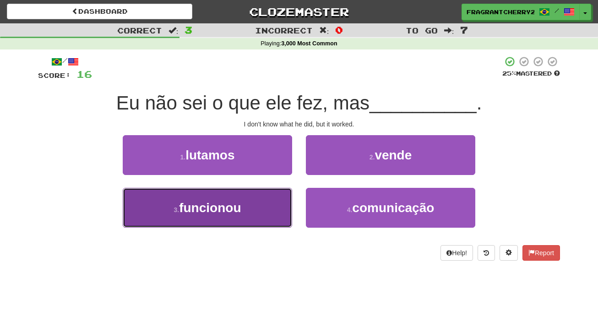
click at [272, 211] on button "3 . funcionou" at bounding box center [207, 208] width 169 height 40
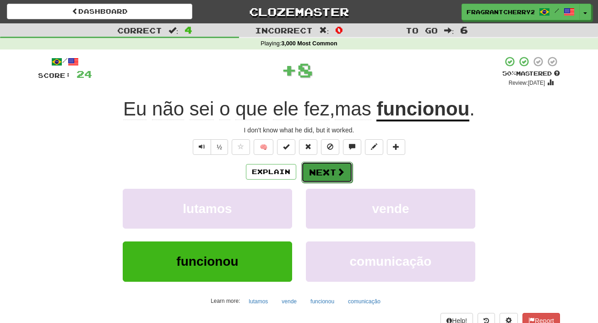
click at [315, 164] on button "Next" at bounding box center [326, 172] width 51 height 21
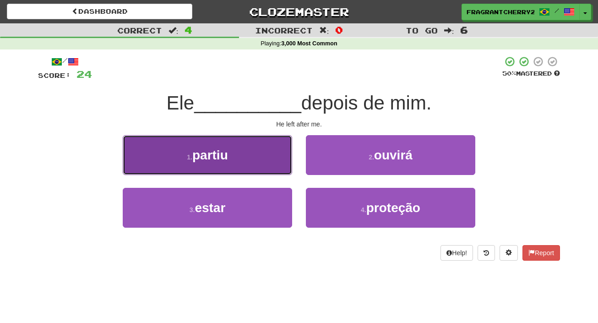
click at [290, 171] on button "1 . partiu" at bounding box center [207, 155] width 169 height 40
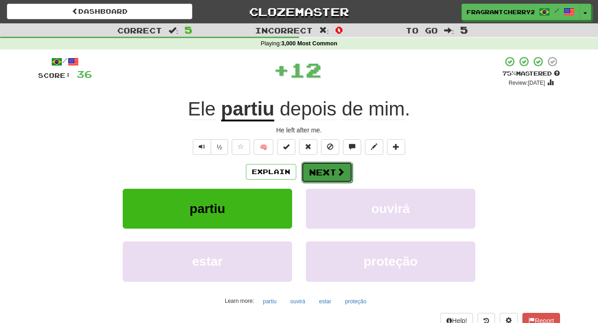
click at [321, 171] on button "Next" at bounding box center [326, 172] width 51 height 21
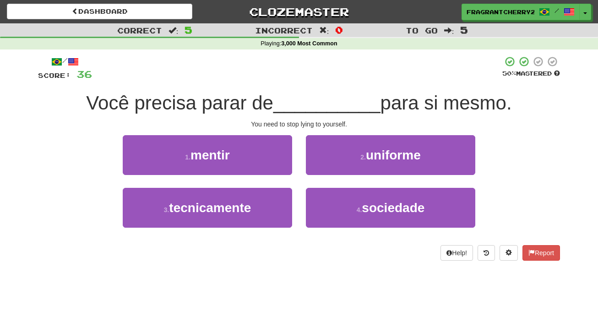
click at [292, 169] on div "1 . mentir" at bounding box center [207, 161] width 183 height 53
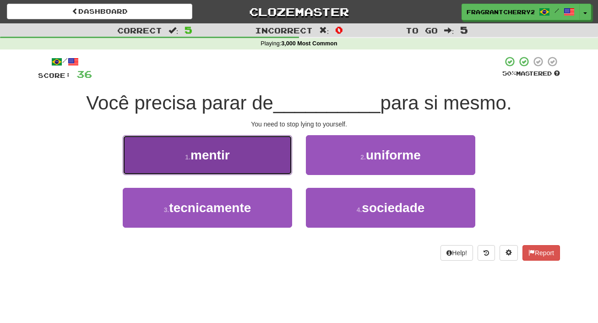
click at [287, 170] on button "1 . mentir" at bounding box center [207, 155] width 169 height 40
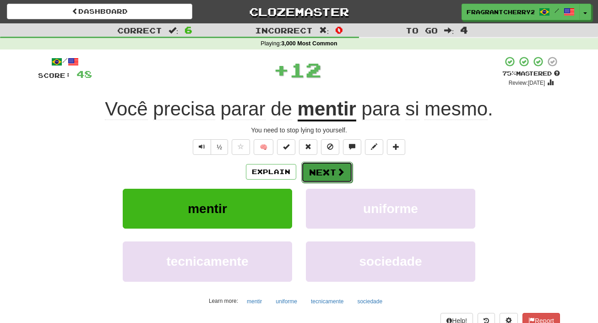
click at [313, 170] on button "Next" at bounding box center [326, 172] width 51 height 21
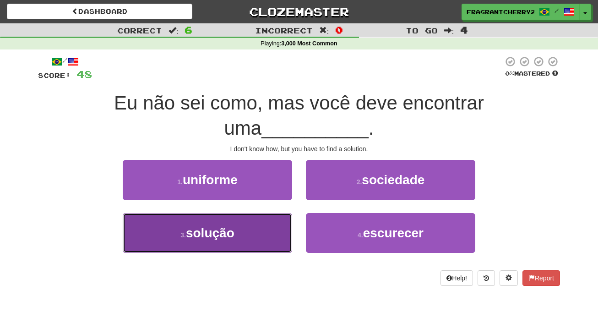
click at [290, 213] on button "3 . solução" at bounding box center [207, 233] width 169 height 40
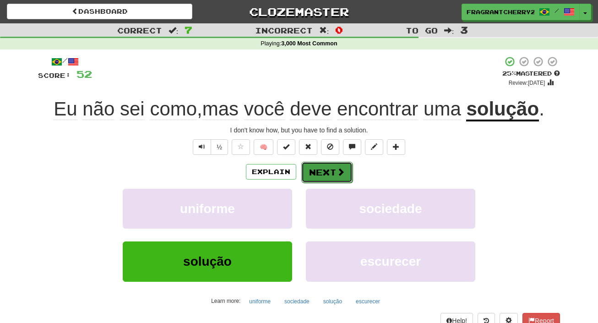
click at [319, 180] on button "Next" at bounding box center [326, 172] width 51 height 21
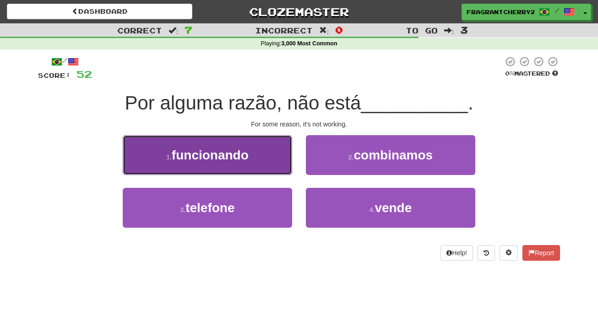
click at [281, 171] on button "1 . funcionando" at bounding box center [207, 155] width 169 height 40
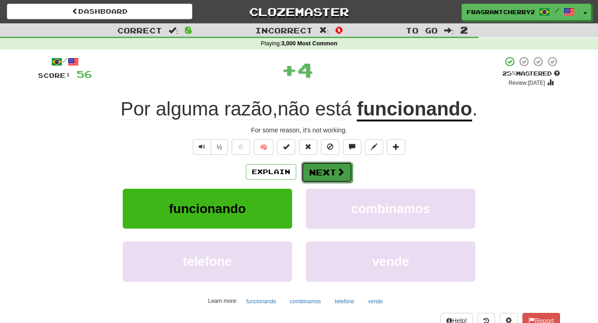
click at [322, 172] on button "Next" at bounding box center [326, 172] width 51 height 21
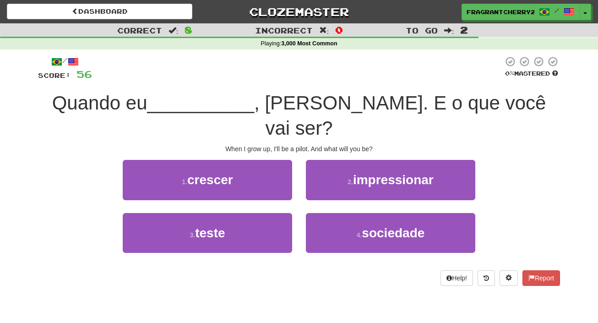
click at [300, 165] on div "2 . impressionar" at bounding box center [390, 186] width 183 height 53
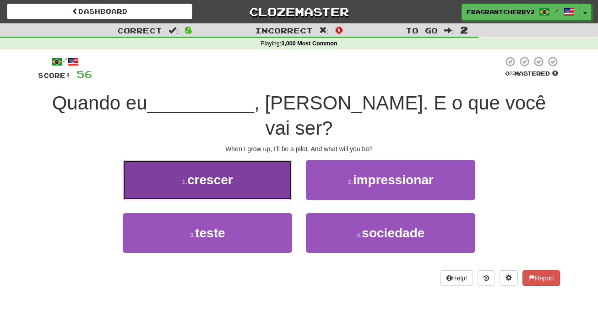
click at [288, 164] on button "1 . crescer" at bounding box center [207, 180] width 169 height 40
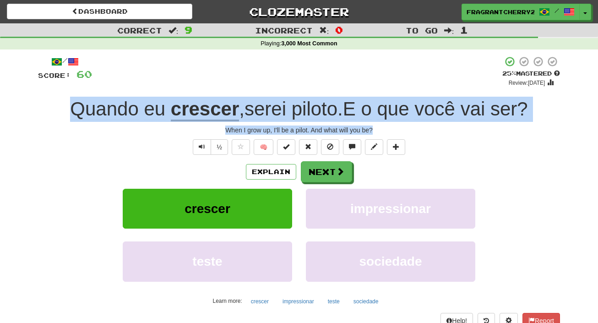
drag, startPoint x: 378, startPoint y: 132, endPoint x: 71, endPoint y: 113, distance: 308.1
click at [71, 113] on div "/ Score: 60 + 4 25 % Mastered Review: 2025-10-16 Quando eu crescer , serei pilo…" at bounding box center [299, 199] width 522 height 287
copy div "Quando eu crescer , serei piloto . E o que você vai ser ? When I grow up, I'll …"
click at [325, 173] on button "Next" at bounding box center [326, 172] width 51 height 21
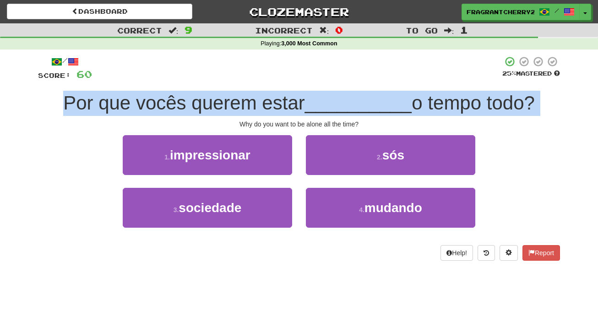
click at [307, 184] on div "2 . sós" at bounding box center [390, 161] width 183 height 53
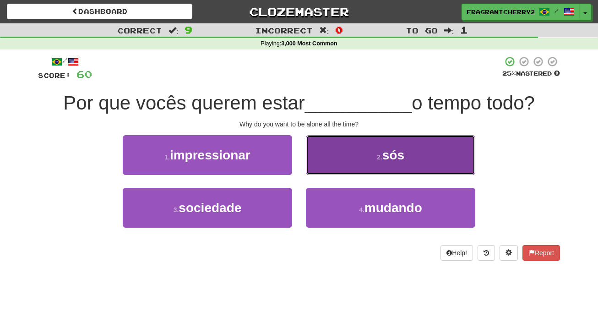
click at [347, 153] on button "2 . sós" at bounding box center [390, 155] width 169 height 40
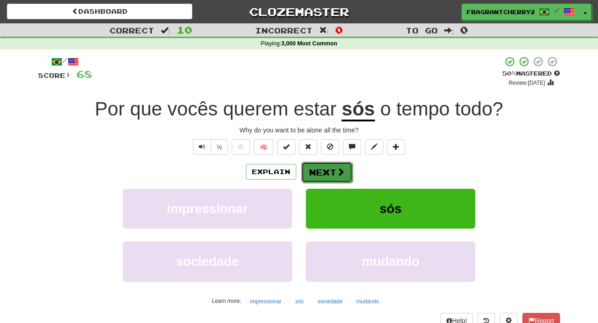
click at [338, 167] on span at bounding box center [340, 171] width 8 height 8
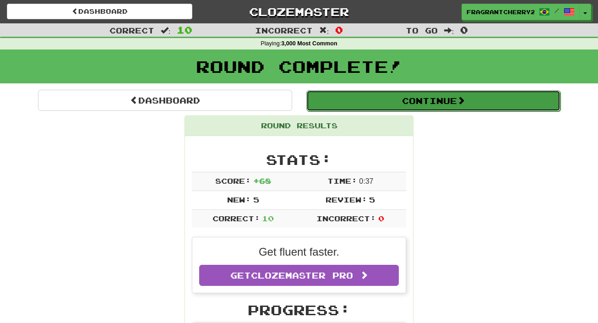
click at [345, 103] on button "Continue" at bounding box center [433, 100] width 254 height 21
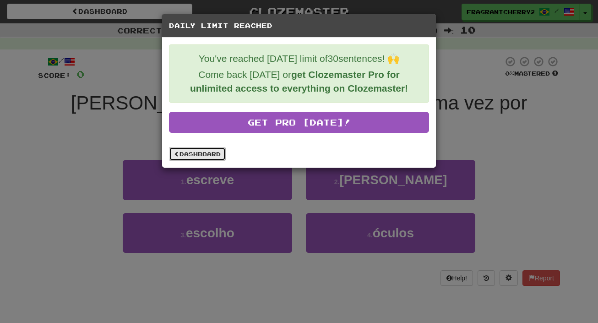
click at [209, 155] on link "Dashboard" at bounding box center [197, 154] width 57 height 14
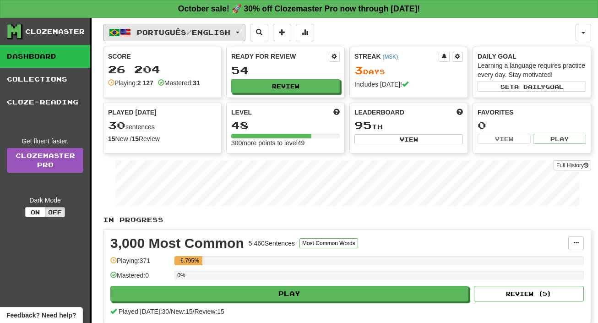
click at [179, 36] on span "Português / English" at bounding box center [183, 32] width 93 height 8
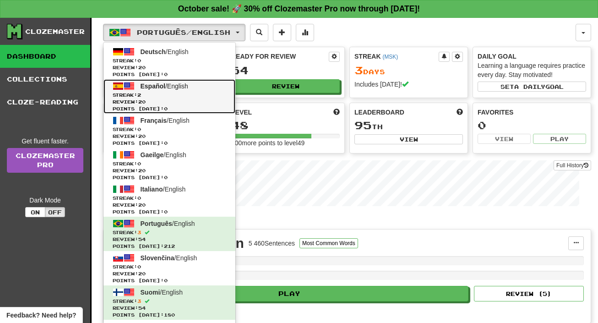
click at [176, 99] on span "Review: 20" at bounding box center [169, 101] width 113 height 7
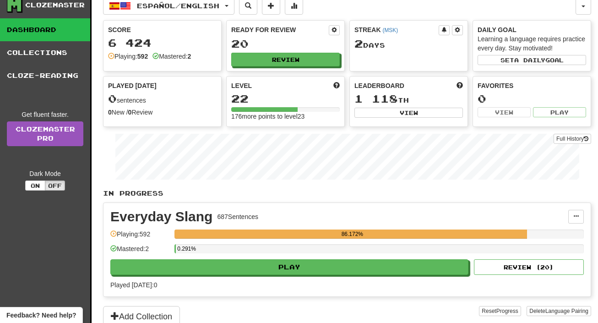
scroll to position [149, 0]
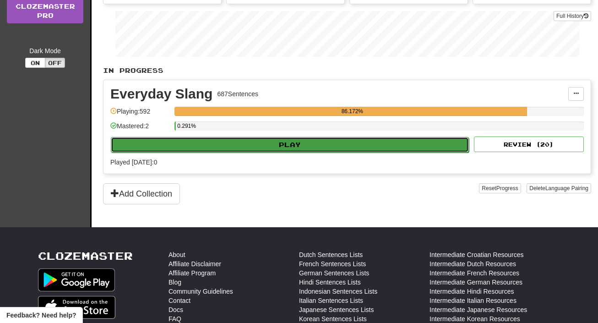
click at [250, 149] on button "Play" at bounding box center [290, 145] width 358 height 16
select select "**"
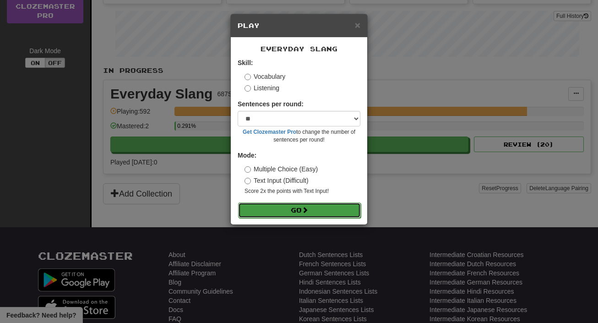
click at [276, 214] on button "Go" at bounding box center [299, 210] width 123 height 16
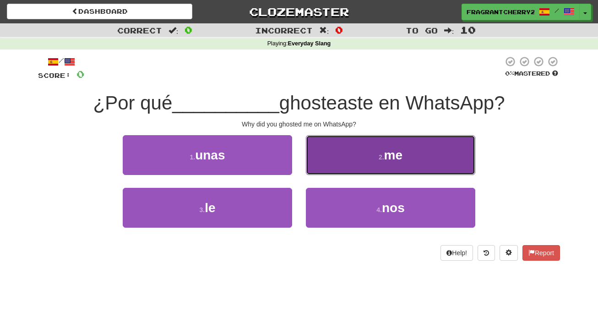
click at [322, 162] on button "2 . me" at bounding box center [390, 155] width 169 height 40
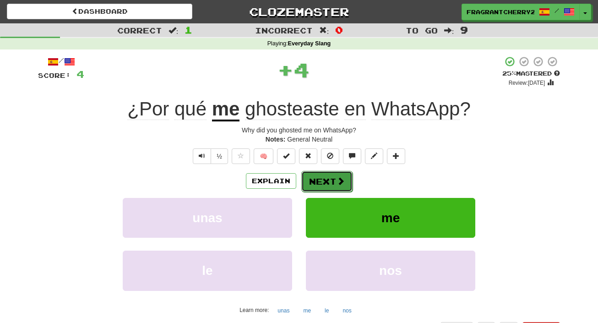
click at [314, 180] on button "Next" at bounding box center [326, 181] width 51 height 21
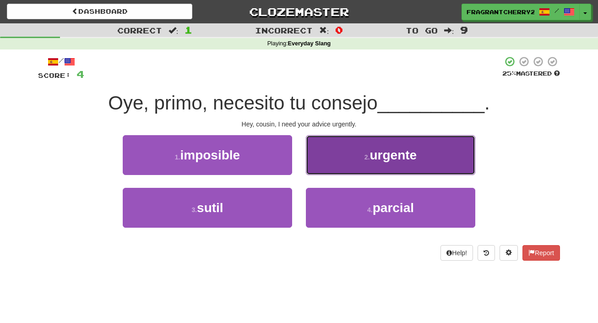
click at [320, 160] on button "2 . urgente" at bounding box center [390, 155] width 169 height 40
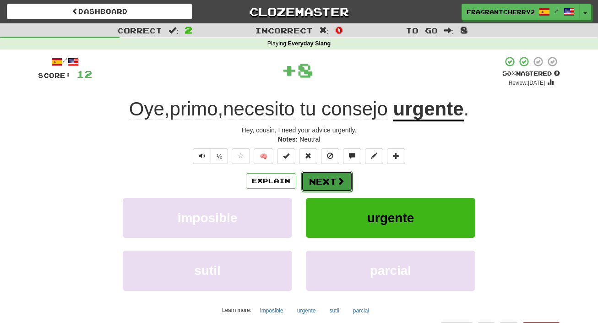
click at [319, 184] on button "Next" at bounding box center [326, 181] width 51 height 21
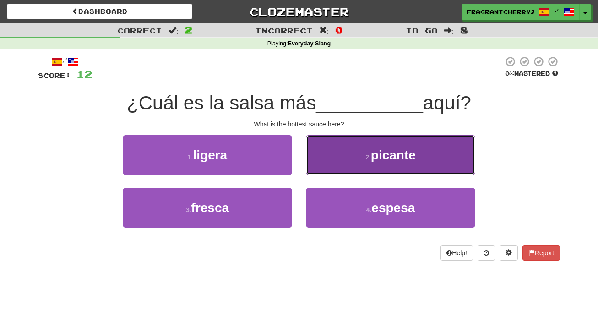
click at [321, 162] on button "2 . picante" at bounding box center [390, 155] width 169 height 40
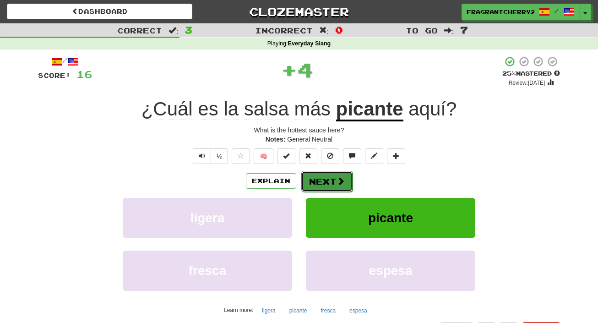
click at [321, 183] on button "Next" at bounding box center [326, 181] width 51 height 21
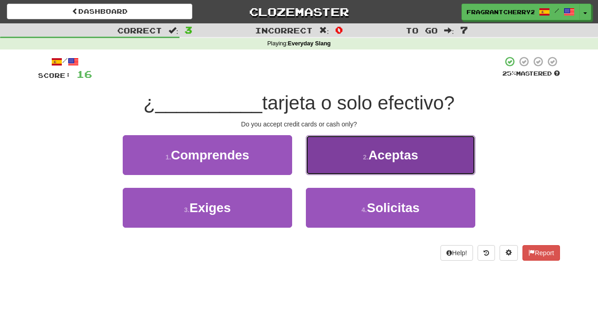
click at [321, 159] on button "2 . Aceptas" at bounding box center [390, 155] width 169 height 40
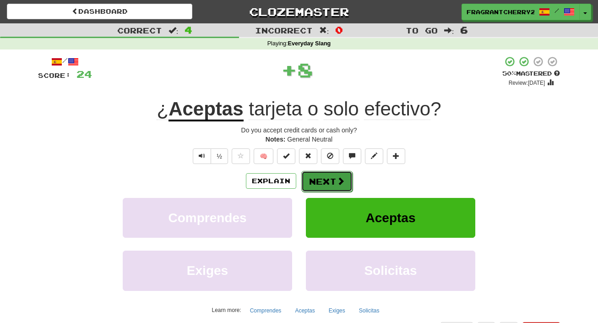
click at [320, 188] on button "Next" at bounding box center [326, 181] width 51 height 21
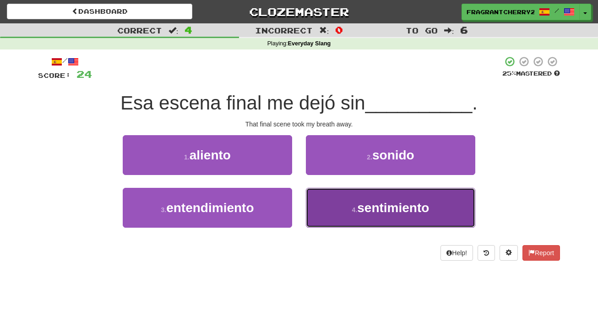
click at [318, 195] on button "4 . sentimiento" at bounding box center [390, 208] width 169 height 40
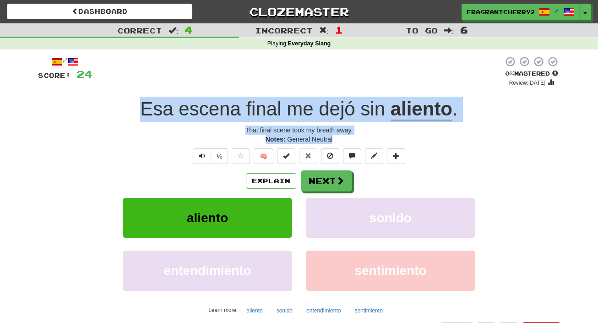
drag, startPoint x: 336, startPoint y: 138, endPoint x: 118, endPoint y: 108, distance: 220.7
click at [117, 109] on div "/ Score: 24 0 % Mastered Review: [DATE] Esa escena final me dejó sin aliento . …" at bounding box center [299, 196] width 522 height 281
copy div "Esa escena final me dejó sin aliento . That final scene took my breath away. No…"
click at [328, 179] on button "Next" at bounding box center [326, 180] width 51 height 21
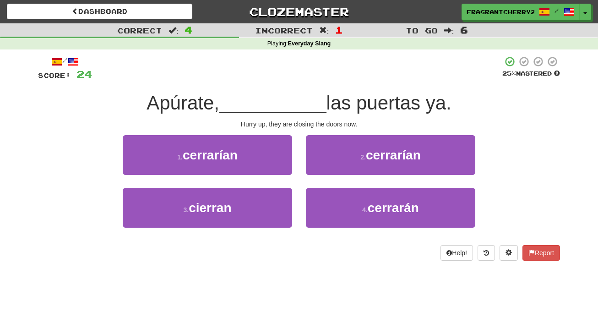
click at [262, 84] on div "/ Score: 24 25 % Mastered Apúrate, __________ las puertas ya. Hurry up, they ar…" at bounding box center [299, 158] width 522 height 205
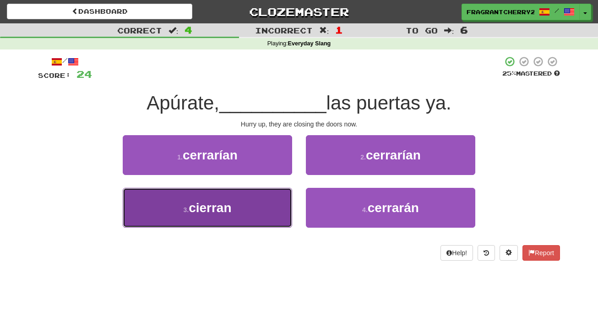
click at [278, 206] on button "3 . cierran" at bounding box center [207, 208] width 169 height 40
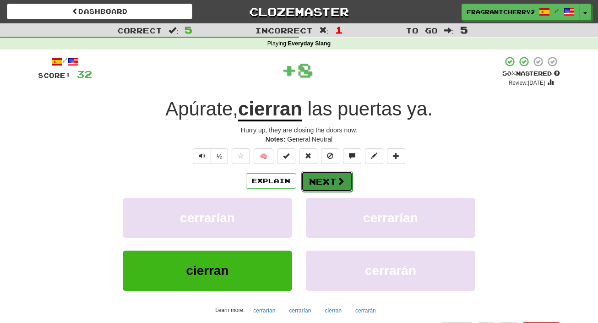
click at [317, 189] on button "Next" at bounding box center [326, 181] width 51 height 21
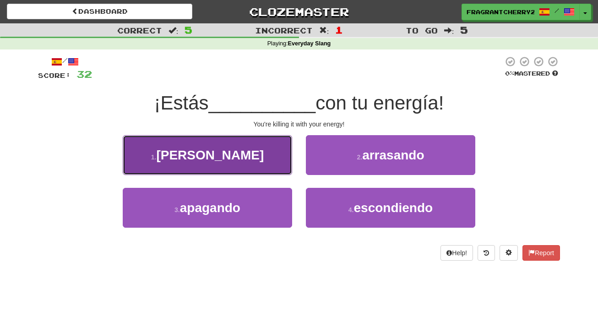
click at [278, 162] on button "1 . [PERSON_NAME]" at bounding box center [207, 155] width 169 height 40
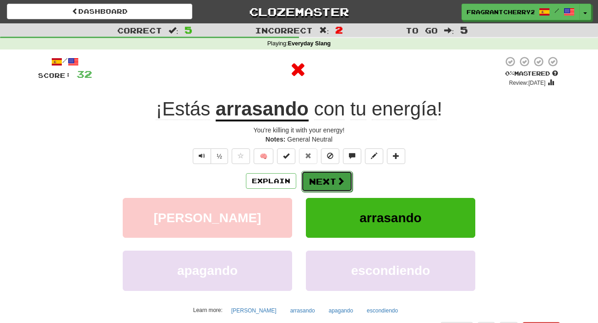
click at [318, 183] on button "Next" at bounding box center [326, 181] width 51 height 21
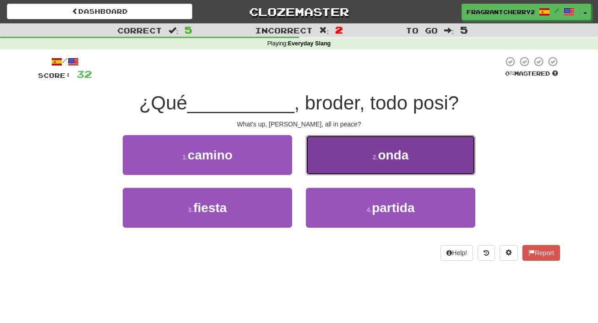
click at [316, 159] on button "2 . onda" at bounding box center [390, 155] width 169 height 40
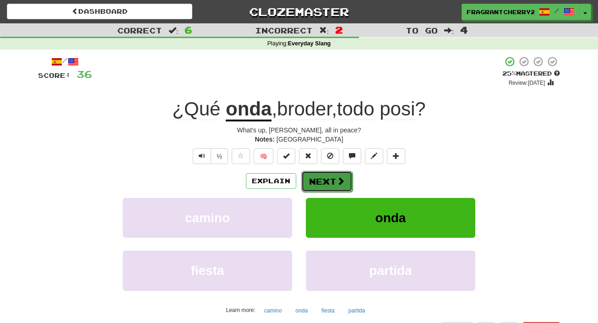
click at [316, 187] on button "Next" at bounding box center [326, 181] width 51 height 21
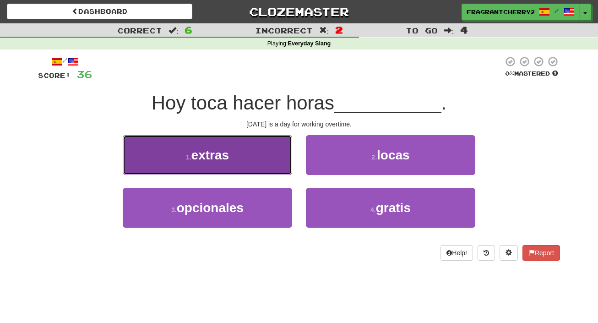
click at [280, 156] on button "1 . extras" at bounding box center [207, 155] width 169 height 40
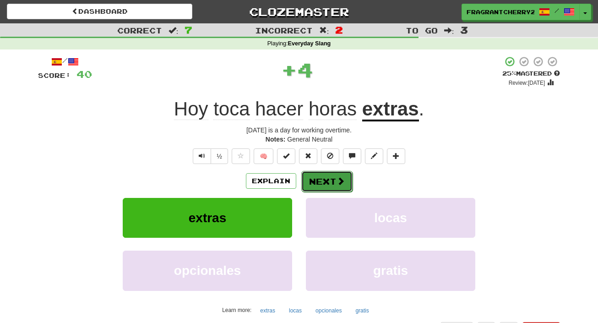
click at [323, 181] on button "Next" at bounding box center [326, 181] width 51 height 21
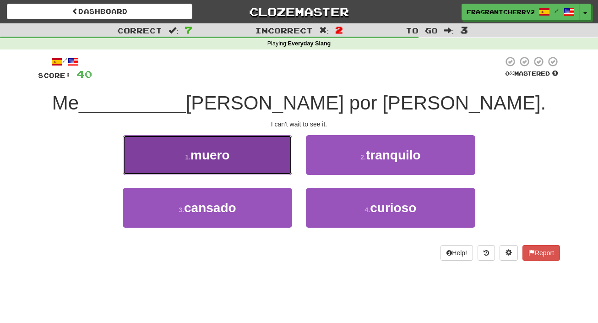
click at [283, 166] on button "1 . muero" at bounding box center [207, 155] width 169 height 40
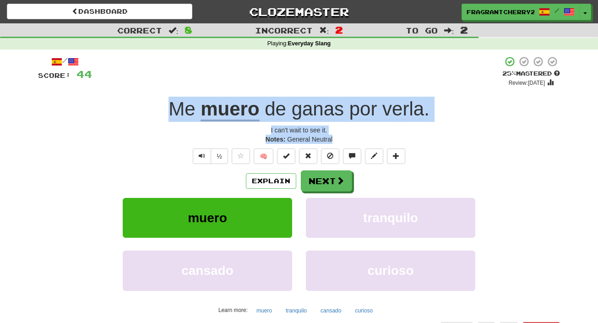
drag, startPoint x: 336, startPoint y: 139, endPoint x: 167, endPoint y: 111, distance: 171.6
click at [167, 111] on div "/ Score: 44 + 4 25 % Mastered Review: [DATE] Me muero [PERSON_NAME] por [PERSON…" at bounding box center [299, 196] width 522 height 281
copy div "Me muero [PERSON_NAME] por [PERSON_NAME] . I can't wait to see it. Notes: Gener…"
click at [341, 187] on button "Next" at bounding box center [326, 181] width 51 height 21
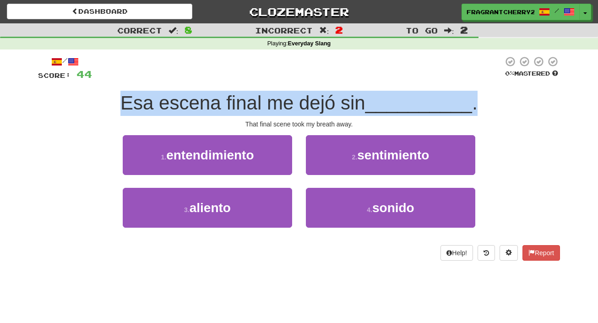
click at [341, 187] on div "2 . sentimiento" at bounding box center [390, 161] width 183 height 53
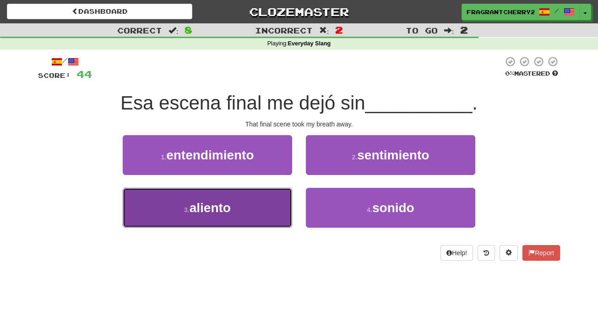
click at [290, 205] on button "3 . aliento" at bounding box center [207, 208] width 169 height 40
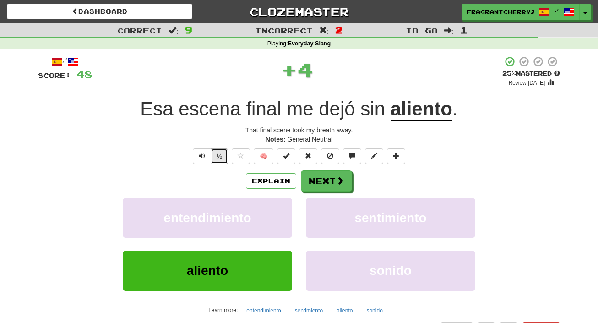
click at [217, 156] on button "½" at bounding box center [218, 156] width 17 height 16
click at [217, 158] on button "½" at bounding box center [218, 156] width 17 height 16
click at [314, 182] on button "Next" at bounding box center [326, 181] width 51 height 21
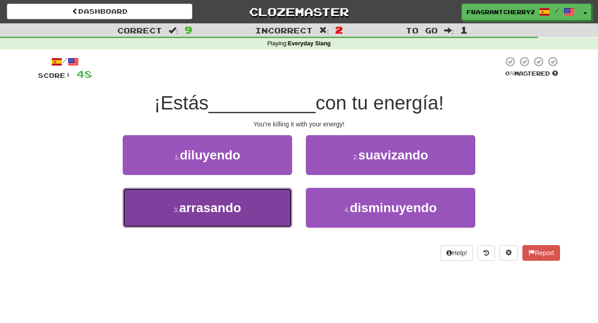
click at [268, 203] on button "3 . arrasando" at bounding box center [207, 208] width 169 height 40
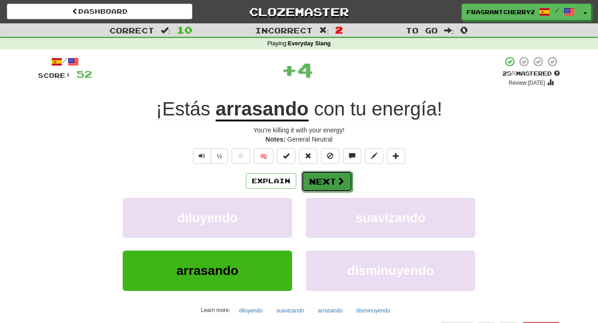
click at [314, 183] on button "Next" at bounding box center [326, 181] width 51 height 21
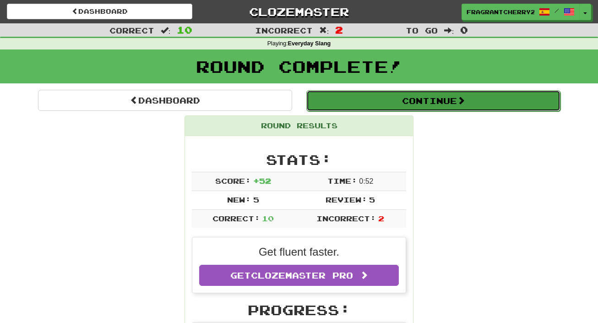
click at [342, 106] on button "Continue" at bounding box center [433, 100] width 254 height 21
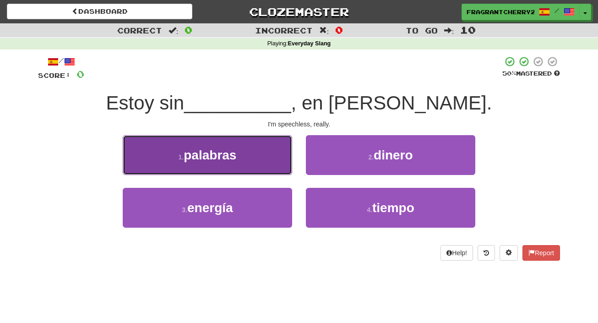
click at [284, 149] on button "1 . palabras" at bounding box center [207, 155] width 169 height 40
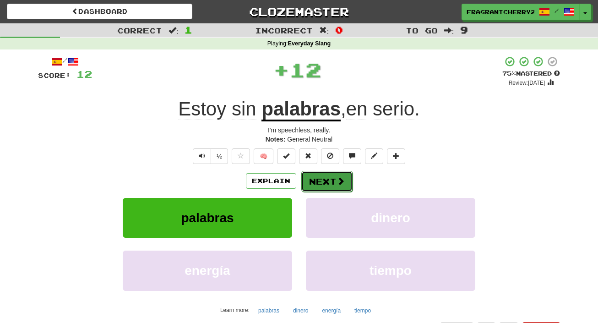
click at [318, 181] on button "Next" at bounding box center [326, 181] width 51 height 21
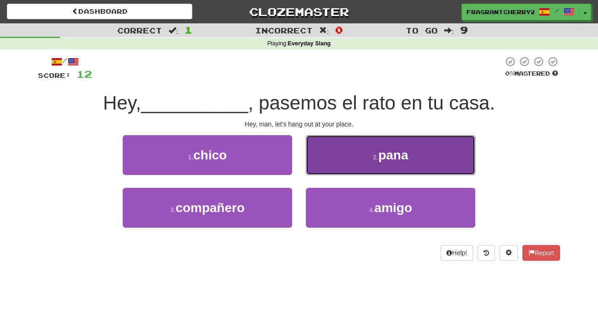
click at [323, 155] on button "2 . pana" at bounding box center [390, 155] width 169 height 40
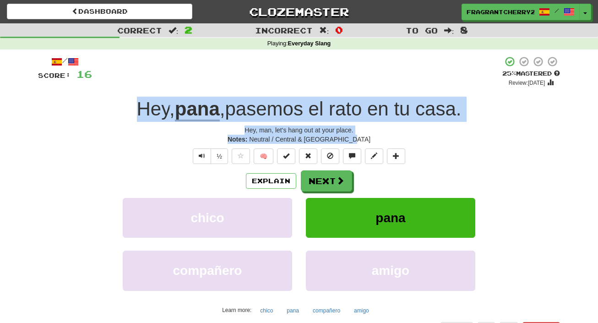
drag, startPoint x: 364, startPoint y: 140, endPoint x: 92, endPoint y: 113, distance: 273.6
click at [92, 113] on div "/ Score: 16 + 4 25 % Mastered Review: 2025-10-16 Hey , pana , pasemos el rato e…" at bounding box center [299, 196] width 522 height 281
copy div "Hey , pana , pasemos el rato en tu casa . Hey, man, let's hang out at your plac…"
click at [341, 183] on span at bounding box center [340, 181] width 8 height 8
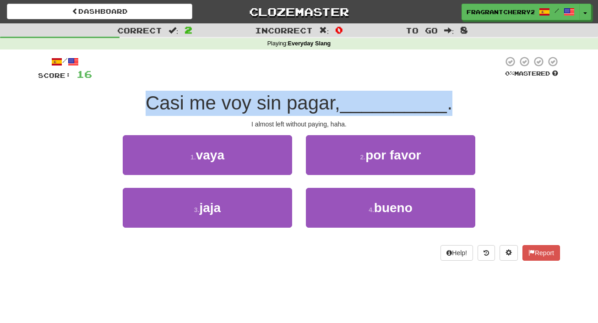
click at [284, 90] on div "/ Score: 16 0 % Mastered Casi me voy sin pagar, __________ . I almost left with…" at bounding box center [299, 158] width 522 height 205
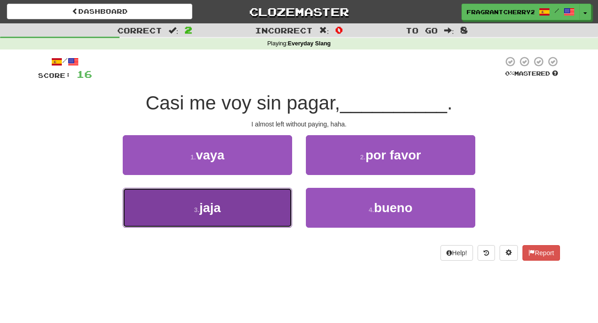
click at [275, 201] on button "3 . jaja" at bounding box center [207, 208] width 169 height 40
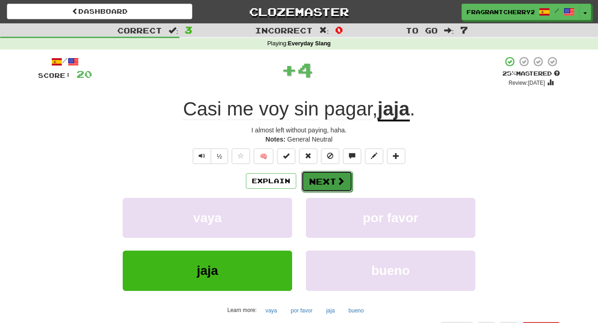
click at [312, 182] on button "Next" at bounding box center [326, 181] width 51 height 21
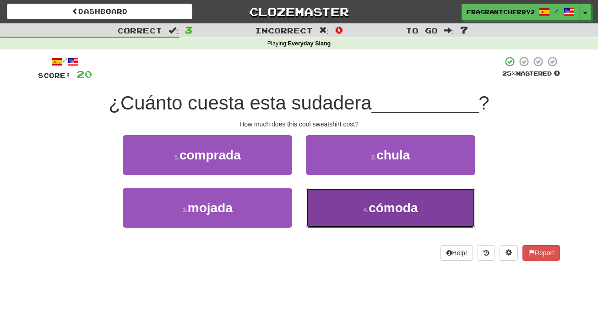
click at [318, 207] on button "4 . cómoda" at bounding box center [390, 208] width 169 height 40
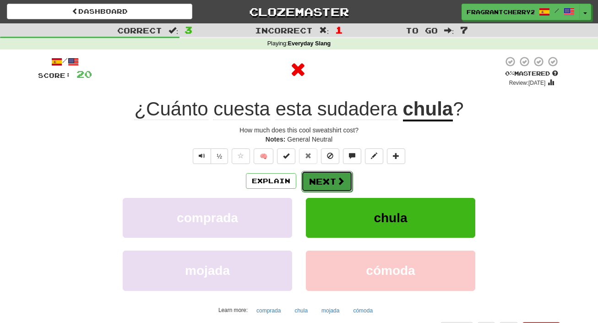
click at [323, 178] on button "Next" at bounding box center [326, 181] width 51 height 21
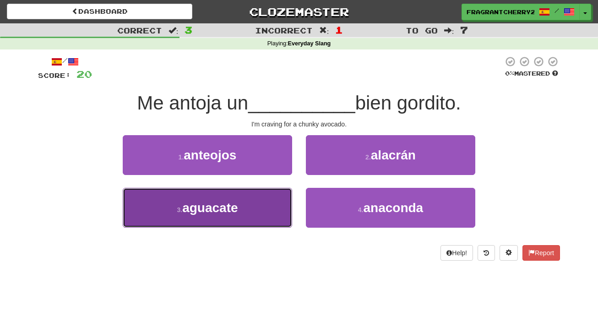
click at [272, 195] on button "3 . aguacate" at bounding box center [207, 208] width 169 height 40
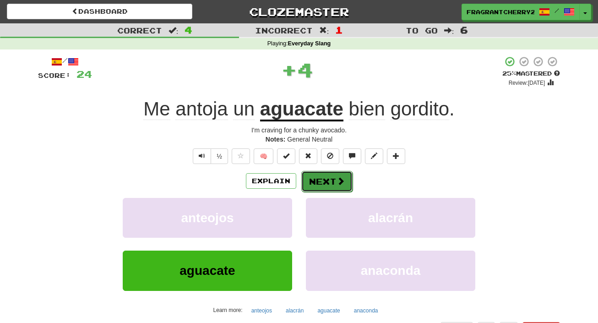
click at [312, 178] on button "Next" at bounding box center [326, 181] width 51 height 21
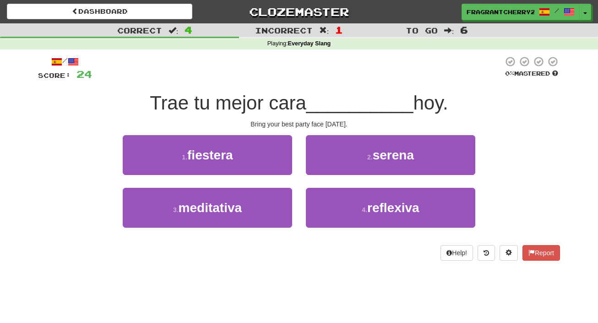
click at [292, 161] on div "1 . fiestera" at bounding box center [207, 161] width 183 height 53
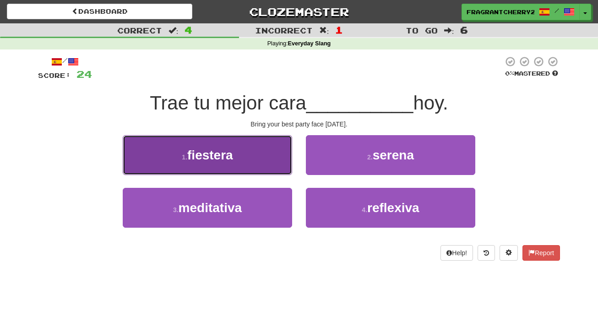
click at [280, 166] on button "1 . fiestera" at bounding box center [207, 155] width 169 height 40
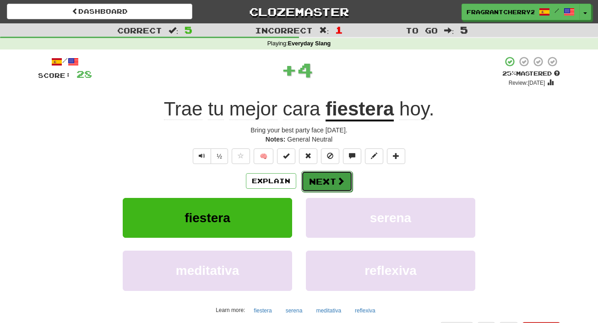
click at [313, 175] on button "Next" at bounding box center [326, 181] width 51 height 21
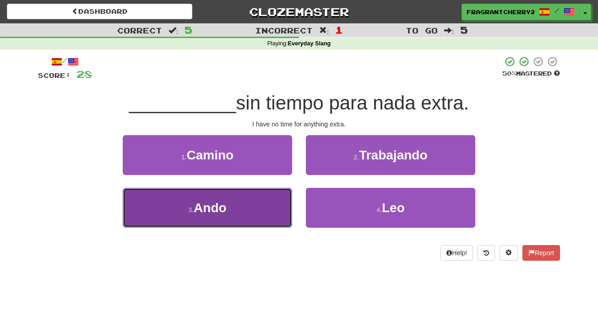
click at [284, 195] on button "3 . Ando" at bounding box center [207, 208] width 169 height 40
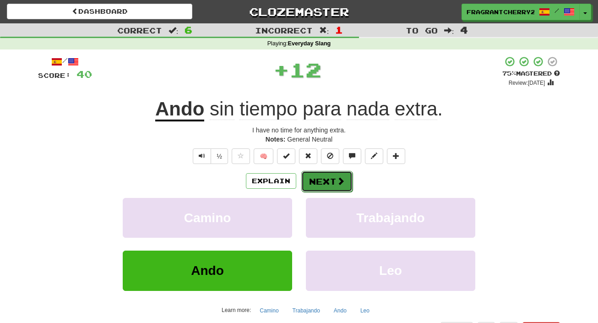
click at [313, 189] on button "Next" at bounding box center [326, 181] width 51 height 21
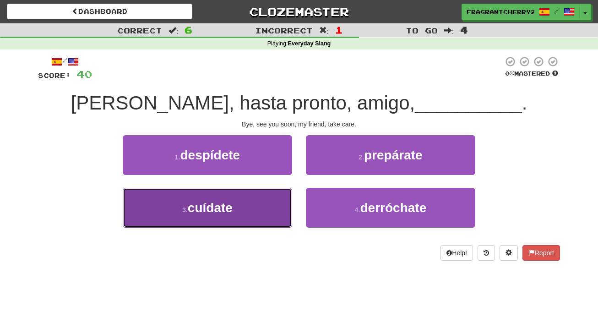
click at [273, 208] on button "3 . cuídate" at bounding box center [207, 208] width 169 height 40
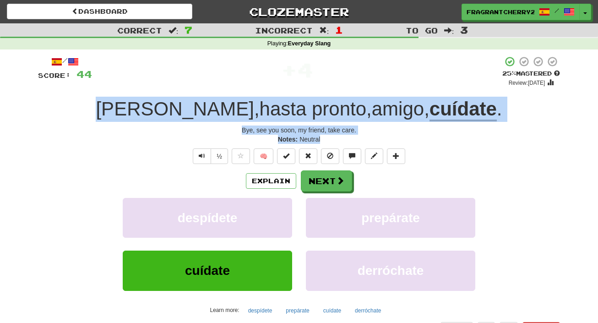
drag, startPoint x: 325, startPoint y: 139, endPoint x: 115, endPoint y: 112, distance: 212.1
click at [115, 112] on div "/ Score: 44 + 4 25 % Mastered Review: 2025-10-16 Dale , hasta pronto , amigo , …" at bounding box center [299, 196] width 522 height 281
copy div "Dale , hasta pronto , amigo , cuídate . Bye, see you soon, my friend, take care…"
click at [310, 184] on button "Next" at bounding box center [326, 181] width 51 height 21
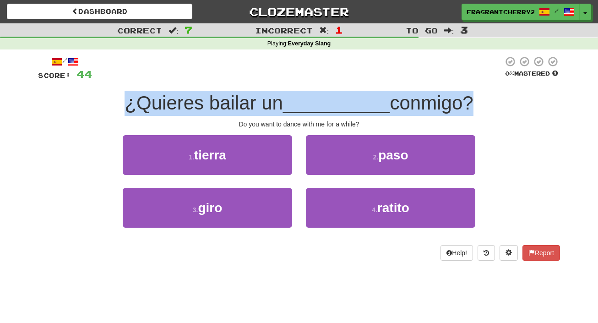
click at [291, 78] on div at bounding box center [297, 68] width 411 height 25
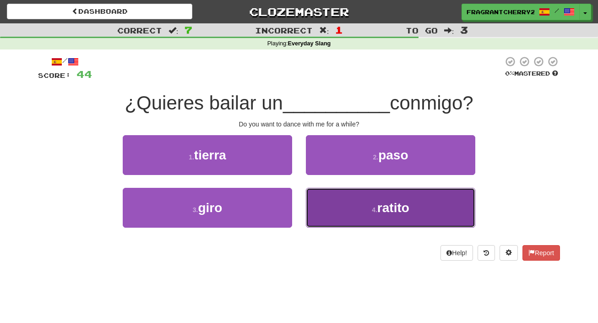
click at [316, 201] on button "4 . ratito" at bounding box center [390, 208] width 169 height 40
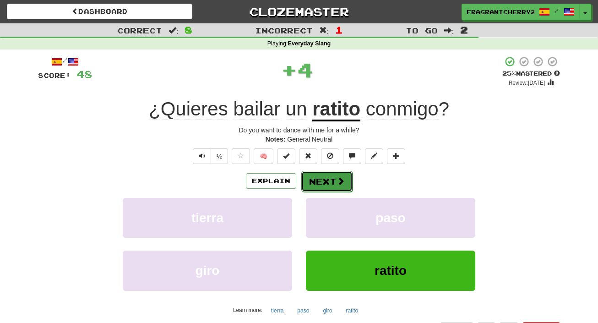
click at [315, 178] on button "Next" at bounding box center [326, 181] width 51 height 21
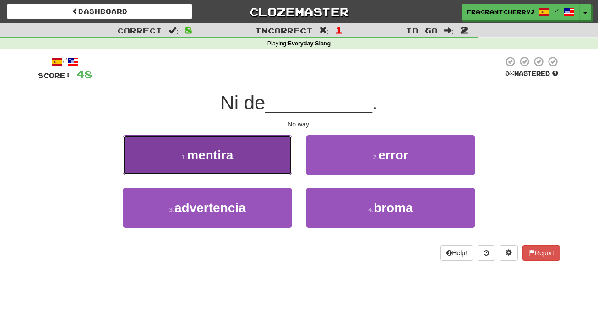
click at [279, 161] on button "1 . mentira" at bounding box center [207, 155] width 169 height 40
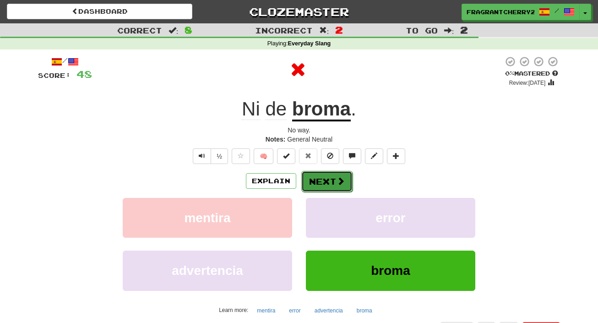
click at [322, 176] on button "Next" at bounding box center [326, 181] width 51 height 21
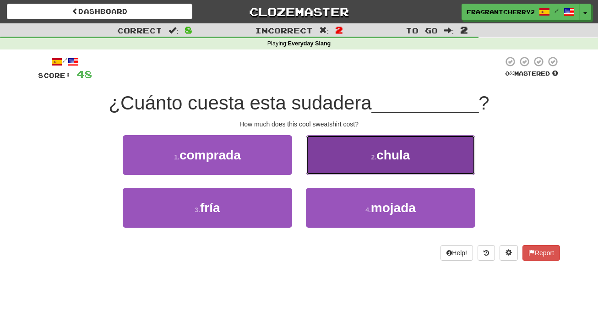
click at [322, 162] on button "2 . chula" at bounding box center [390, 155] width 169 height 40
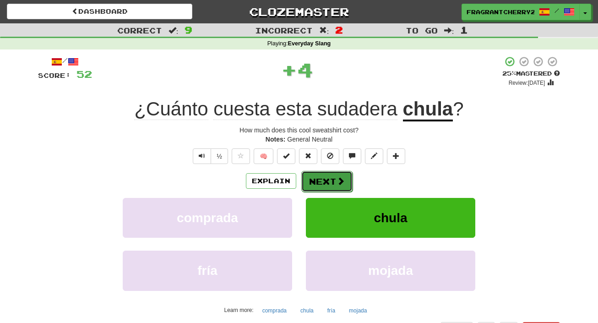
click at [317, 183] on button "Next" at bounding box center [326, 181] width 51 height 21
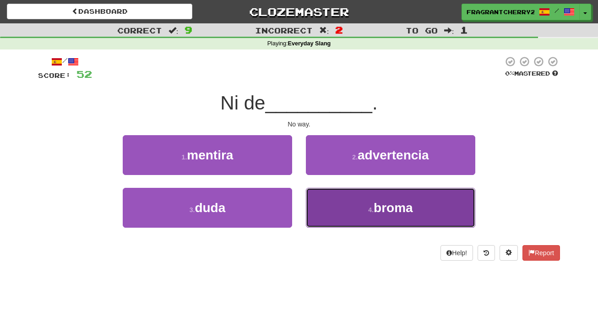
click at [337, 225] on button "4 . broma" at bounding box center [390, 208] width 169 height 40
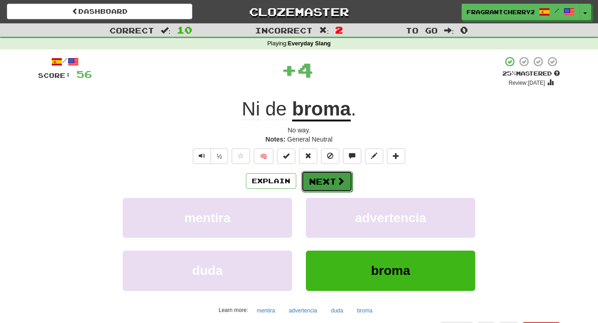
click at [325, 184] on button "Next" at bounding box center [326, 181] width 51 height 21
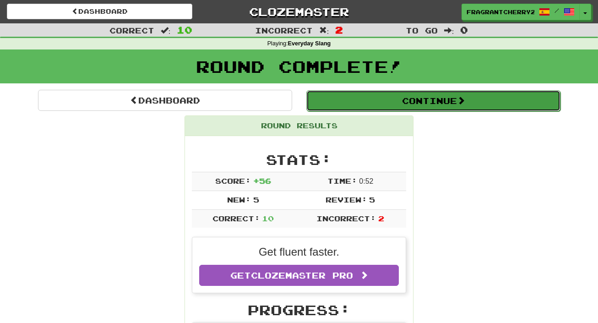
click at [342, 109] on button "Continue" at bounding box center [433, 100] width 254 height 21
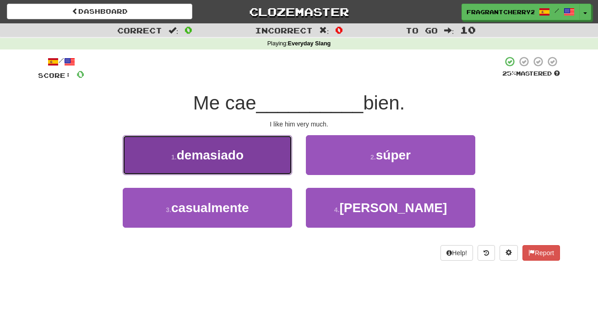
click at [289, 145] on button "1 . demasiado" at bounding box center [207, 155] width 169 height 40
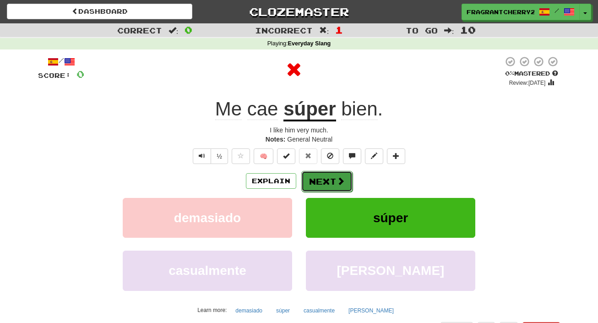
click at [324, 181] on button "Next" at bounding box center [326, 181] width 51 height 21
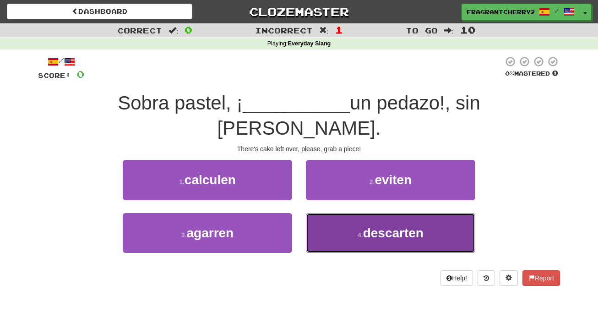
click at [312, 213] on button "4 . descarten" at bounding box center [390, 233] width 169 height 40
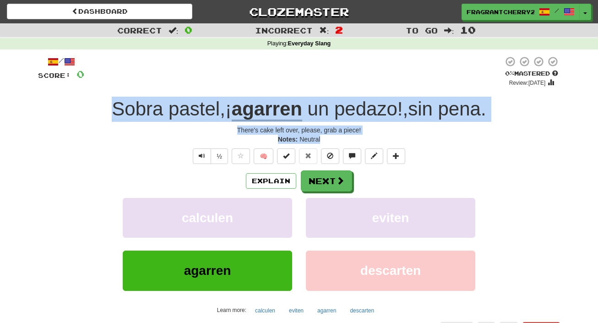
drag, startPoint x: 325, startPoint y: 140, endPoint x: 107, endPoint y: 113, distance: 219.5
click at [107, 113] on div "/ Score: 0 0 % Mastered Review: 2025-10-15 Sobra pastel , ¡ agarren un pedazo !…" at bounding box center [299, 196] width 522 height 281
click at [136, 113] on span "Sobra" at bounding box center [137, 109] width 51 height 22
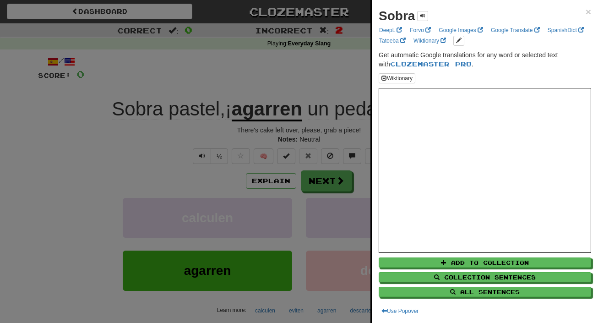
click at [142, 118] on div at bounding box center [299, 161] width 598 height 323
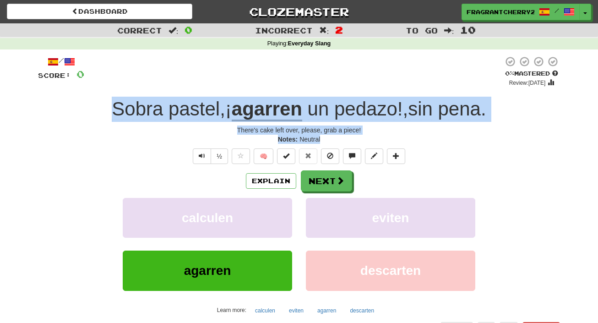
drag, startPoint x: 108, startPoint y: 107, endPoint x: 351, endPoint y: 146, distance: 246.0
click at [351, 146] on div "/ Score: 0 0 % Mastered Review: 2025-10-15 Sobra pastel , ¡ agarren un pedazo !…" at bounding box center [299, 196] width 522 height 281
copy div "Sobra pastel , ¡ agarren un pedazo !, sin pena . There's cake left over, please…"
click at [314, 183] on button "Next" at bounding box center [326, 181] width 51 height 21
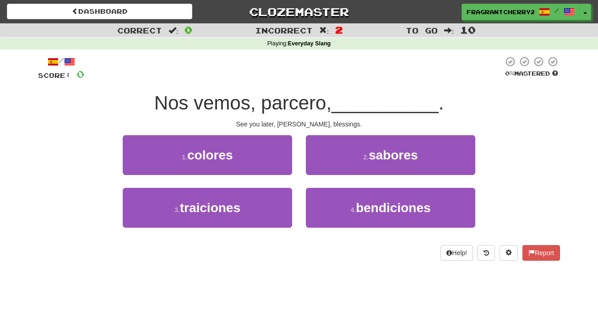
click at [325, 56] on div at bounding box center [293, 68] width 419 height 25
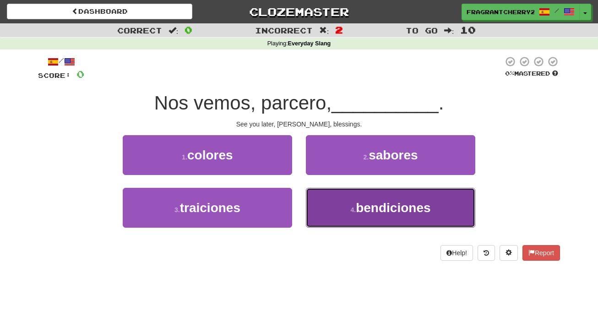
click at [339, 217] on button "4 . bendiciones" at bounding box center [390, 208] width 169 height 40
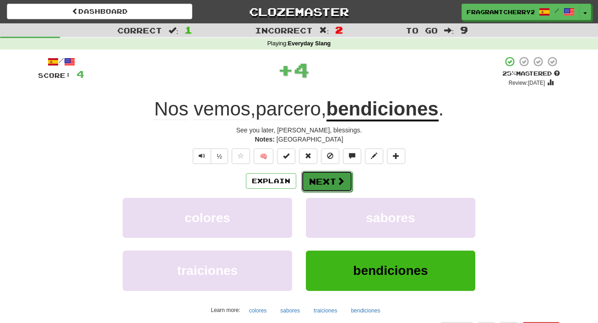
click at [326, 183] on button "Next" at bounding box center [326, 181] width 51 height 21
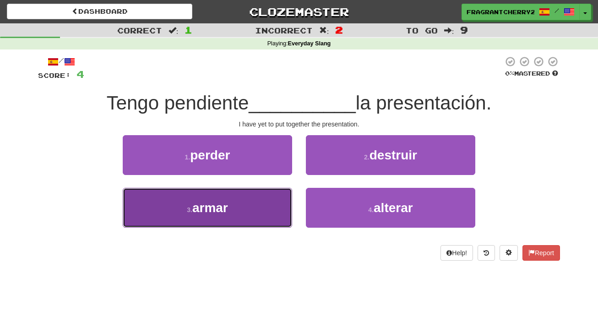
click at [274, 205] on button "3 . armar" at bounding box center [207, 208] width 169 height 40
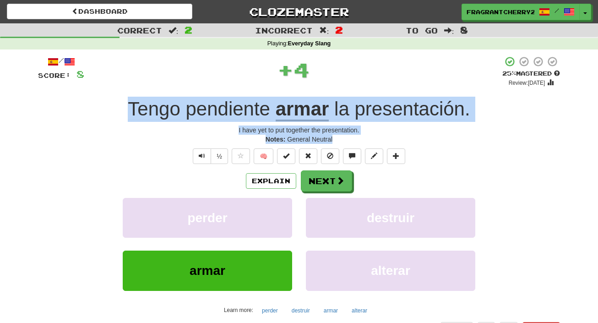
drag, startPoint x: 341, startPoint y: 143, endPoint x: 123, endPoint y: 116, distance: 219.9
click at [123, 116] on div "/ Score: 8 + 4 25 % Mastered Review: 2025-10-16 Tengo pendiente armar la presen…" at bounding box center [299, 196] width 522 height 281
copy div "Tengo pendiente armar la presentación . I have yet to put together the presenta…"
click at [337, 189] on button "Next" at bounding box center [326, 181] width 51 height 21
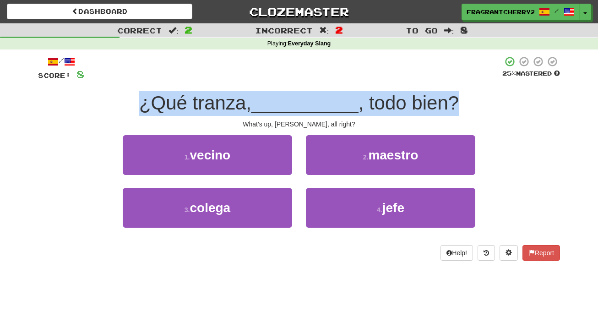
click at [213, 130] on div "/ Score: 8 25 % Mastered ¿Qué tranza, __________ , todo bien? What's up, buddy,…" at bounding box center [299, 158] width 522 height 205
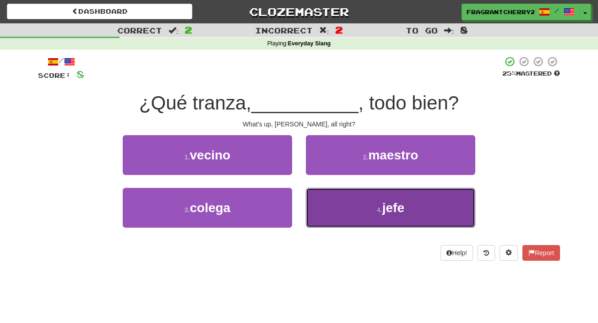
click at [331, 202] on button "4 . jefe" at bounding box center [390, 208] width 169 height 40
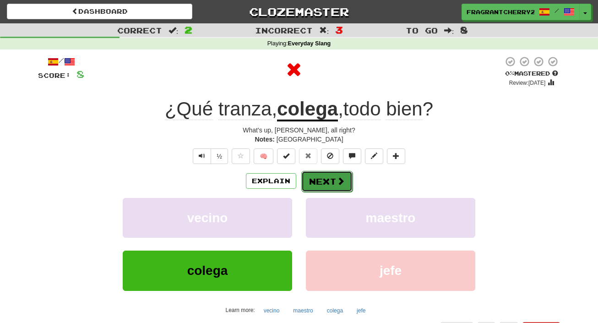
click at [322, 189] on button "Next" at bounding box center [326, 181] width 51 height 21
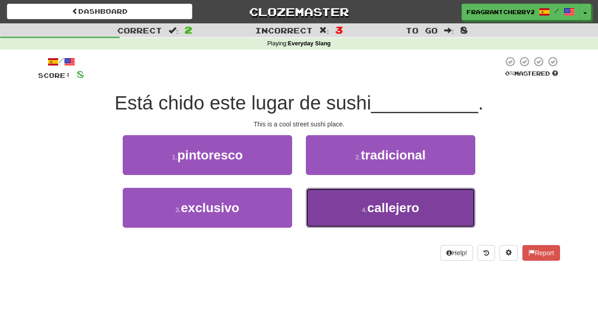
click at [366, 221] on button "4 . callejero" at bounding box center [390, 208] width 169 height 40
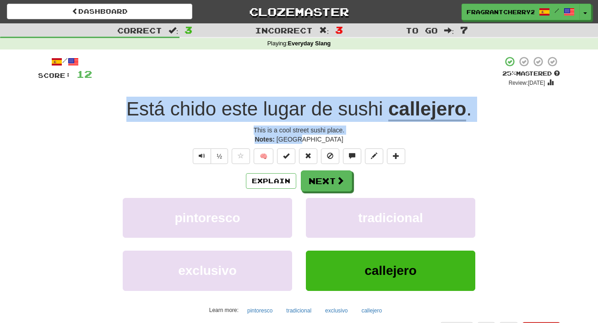
drag, startPoint x: 321, startPoint y: 140, endPoint x: 129, endPoint y: 118, distance: 193.9
click at [129, 118] on div "/ Score: 12 + 4 25 % Mastered Review: 2025-10-16 Está chido este lugar de sushi…" at bounding box center [299, 196] width 522 height 281
copy div "Está chido este lugar de sushi callejero . This is a cool street sushi place. N…"
click at [314, 184] on button "Next" at bounding box center [326, 181] width 51 height 21
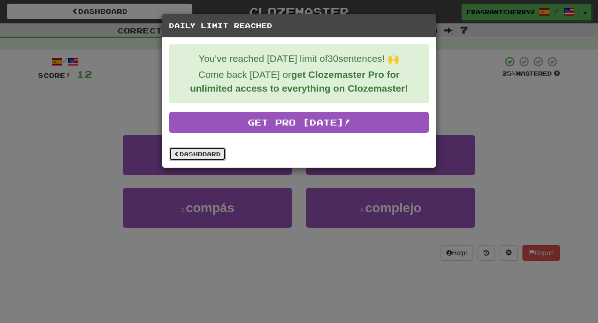
click at [206, 155] on link "Dashboard" at bounding box center [197, 154] width 57 height 14
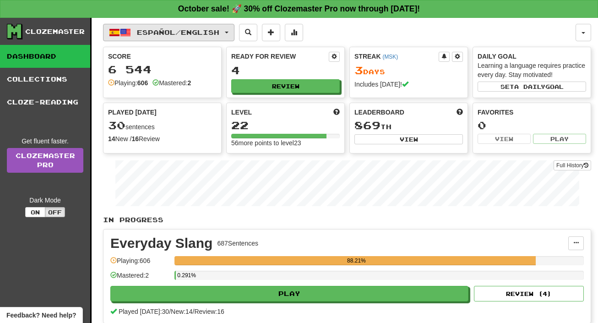
click at [177, 34] on span "Español / English" at bounding box center [178, 32] width 82 height 8
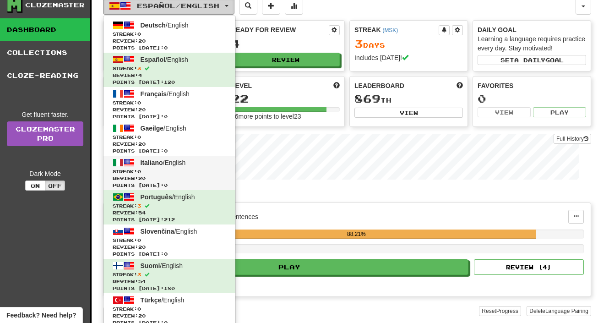
scroll to position [10, 0]
